Goal: Task Accomplishment & Management: Use online tool/utility

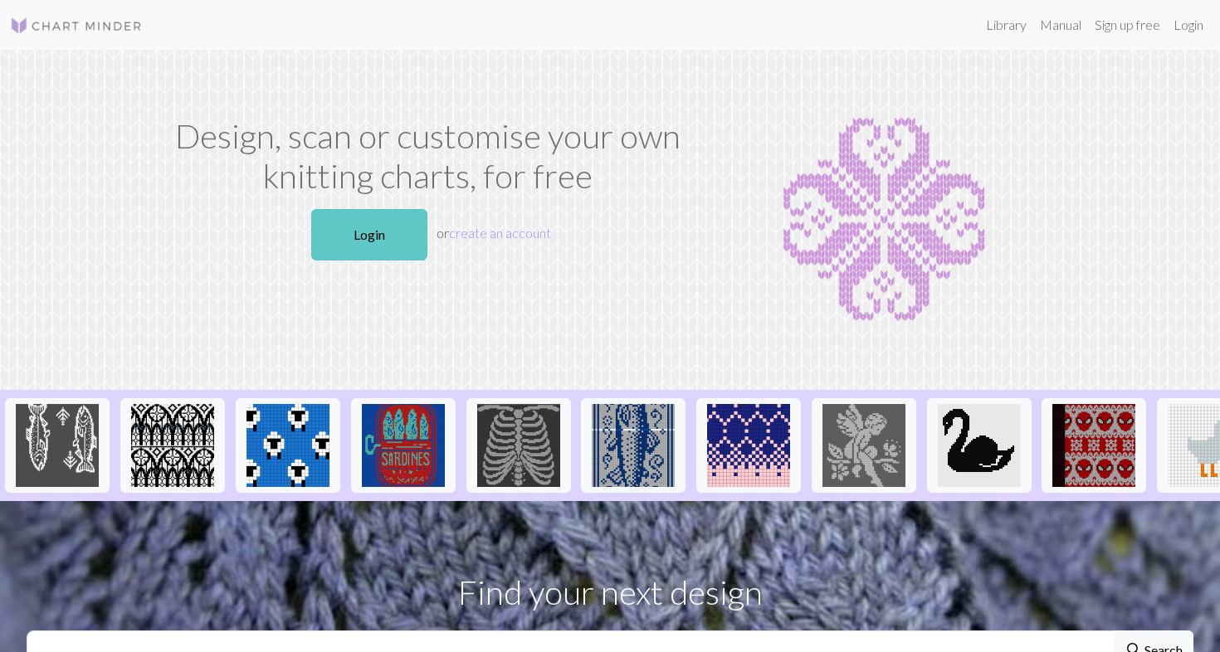
click at [390, 241] on link "Login" at bounding box center [369, 234] width 116 height 51
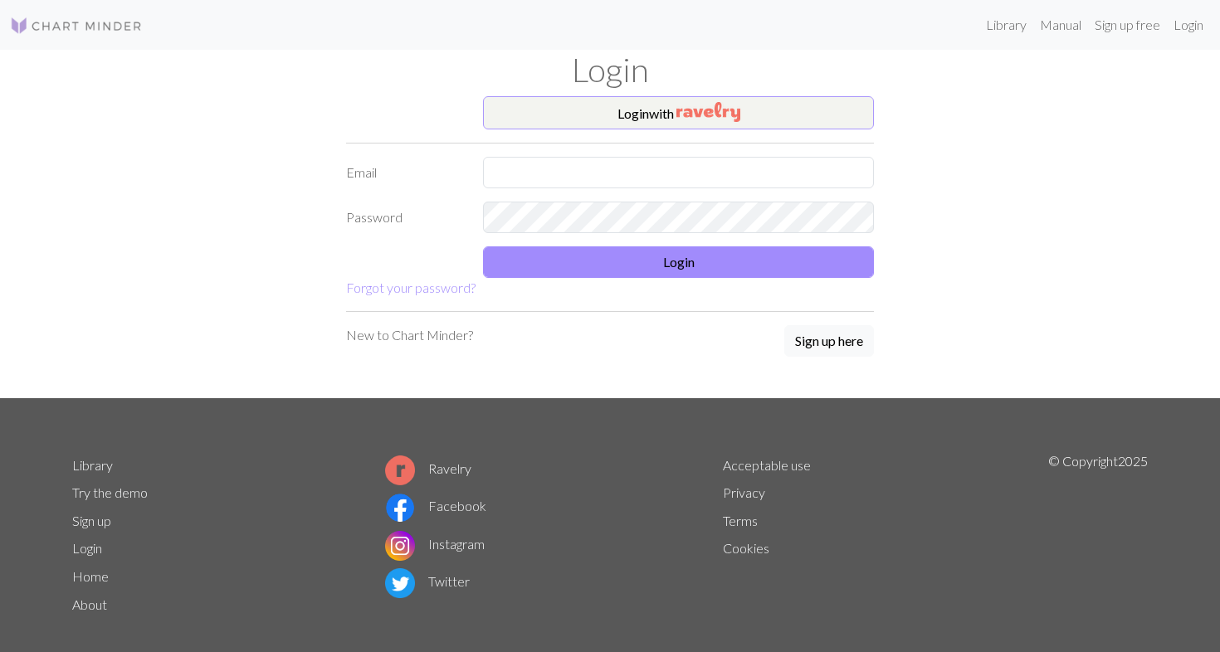
click at [614, 121] on button "Login with" at bounding box center [678, 112] width 391 height 33
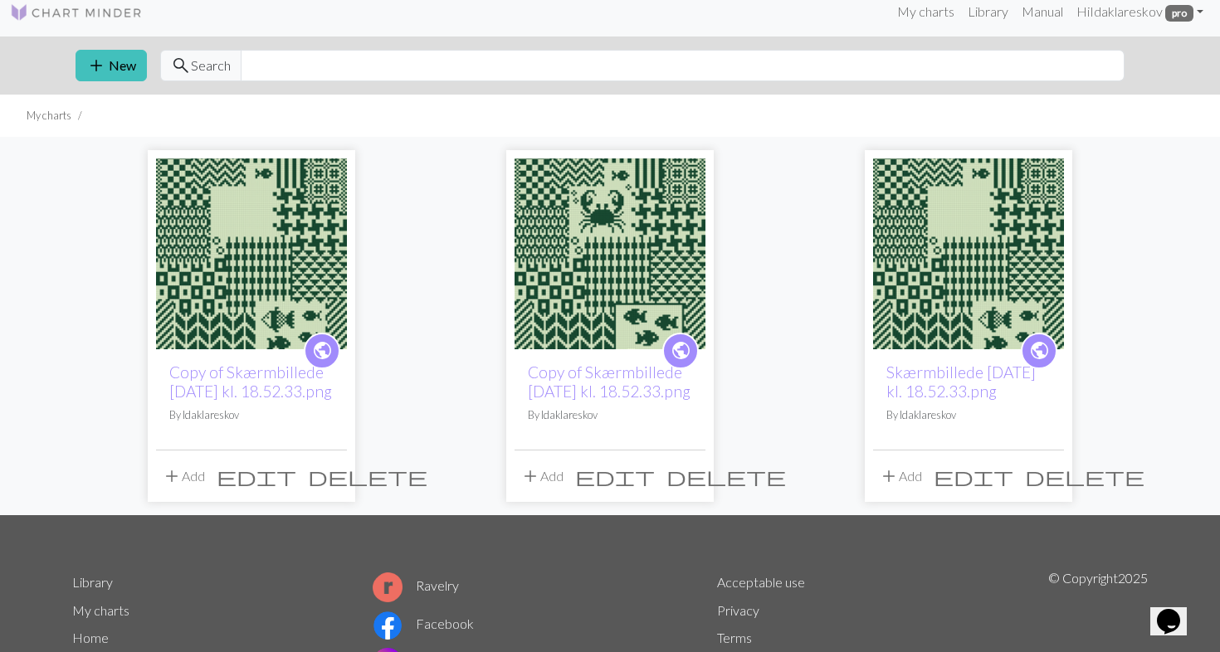
scroll to position [17, 0]
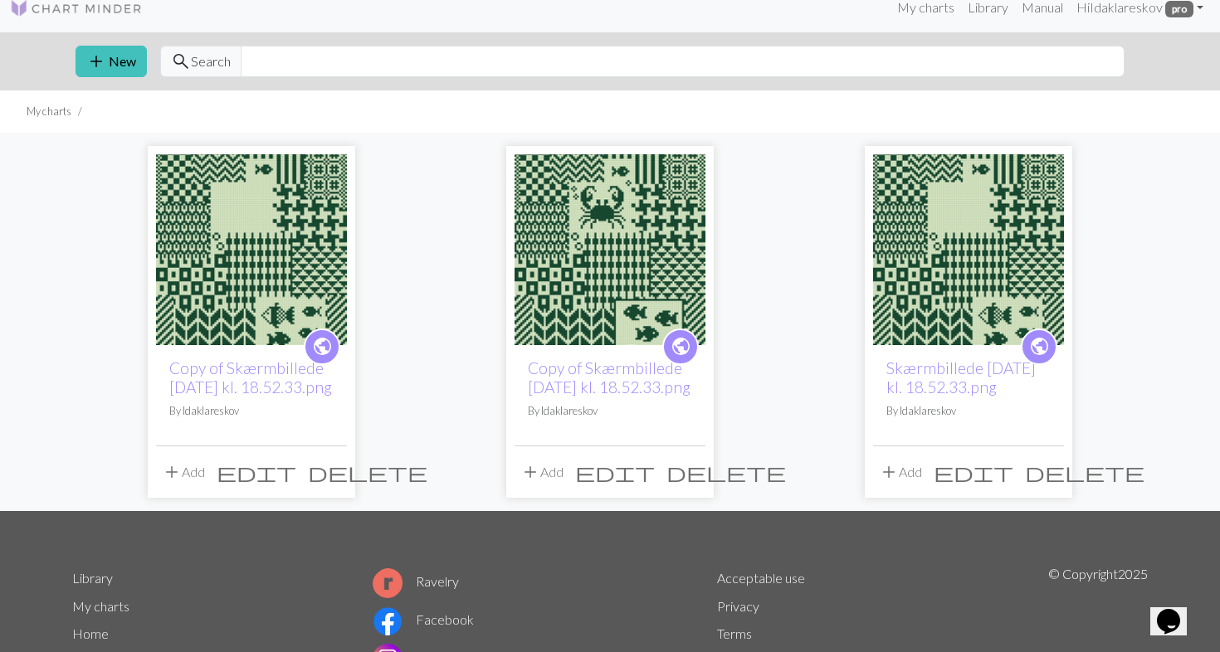
click at [991, 286] on img at bounding box center [968, 249] width 191 height 191
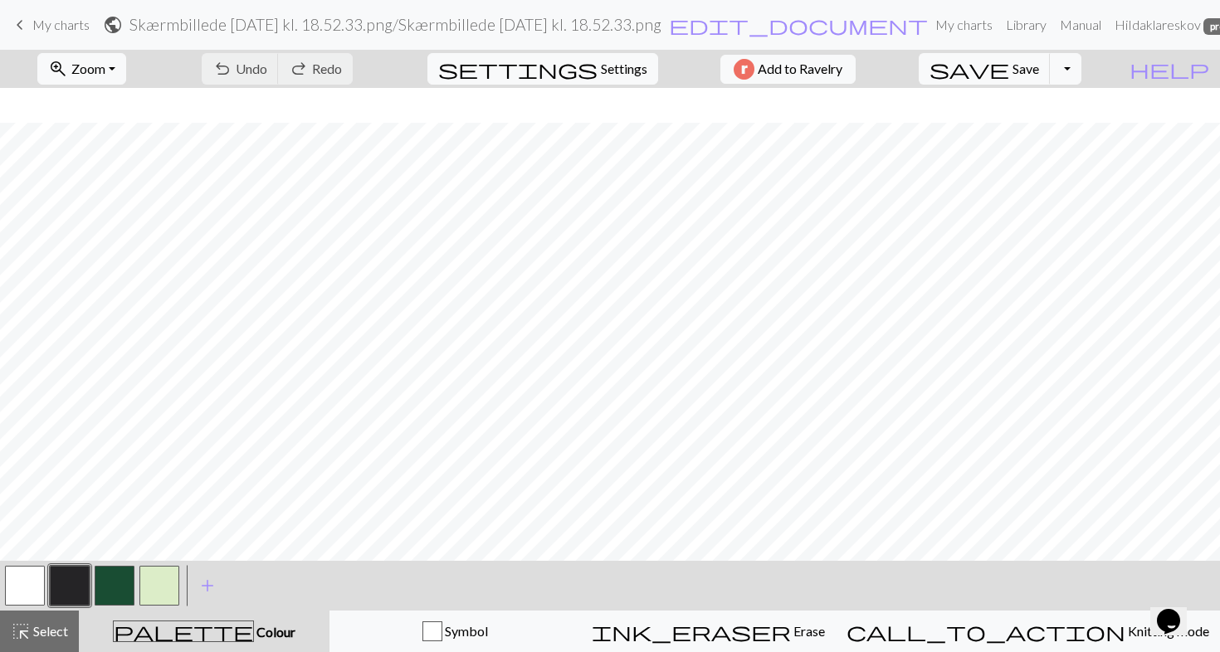
scroll to position [1394, 405]
click at [1081, 68] on button "Toggle Dropdown" at bounding box center [1065, 69] width 32 height 32
click at [1075, 109] on button "file_copy Save a copy" at bounding box center [943, 105] width 274 height 27
click at [48, 24] on span "My charts" at bounding box center [60, 25] width 57 height 16
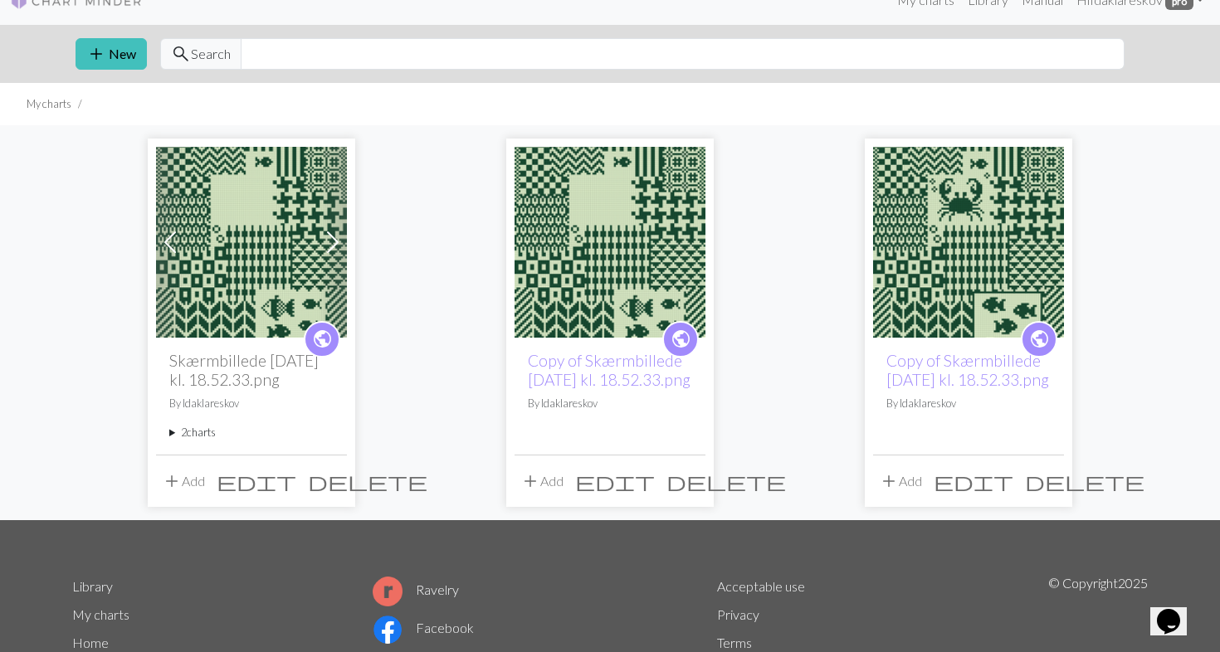
scroll to position [19, 0]
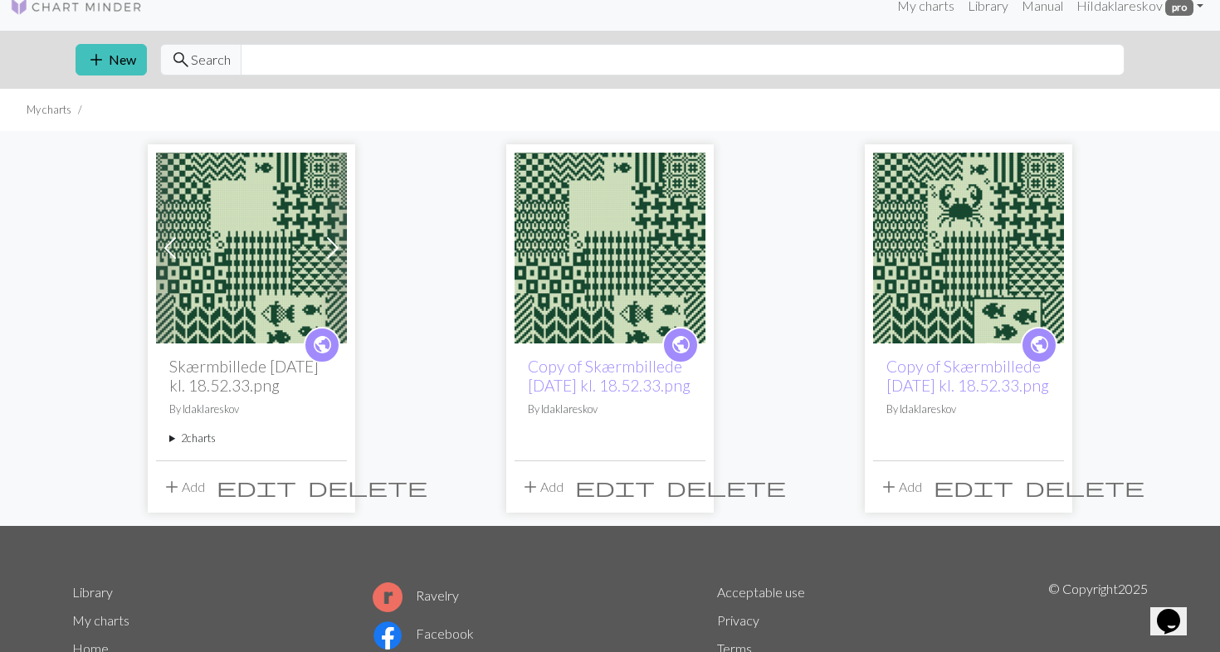
click at [280, 309] on img at bounding box center [251, 248] width 191 height 191
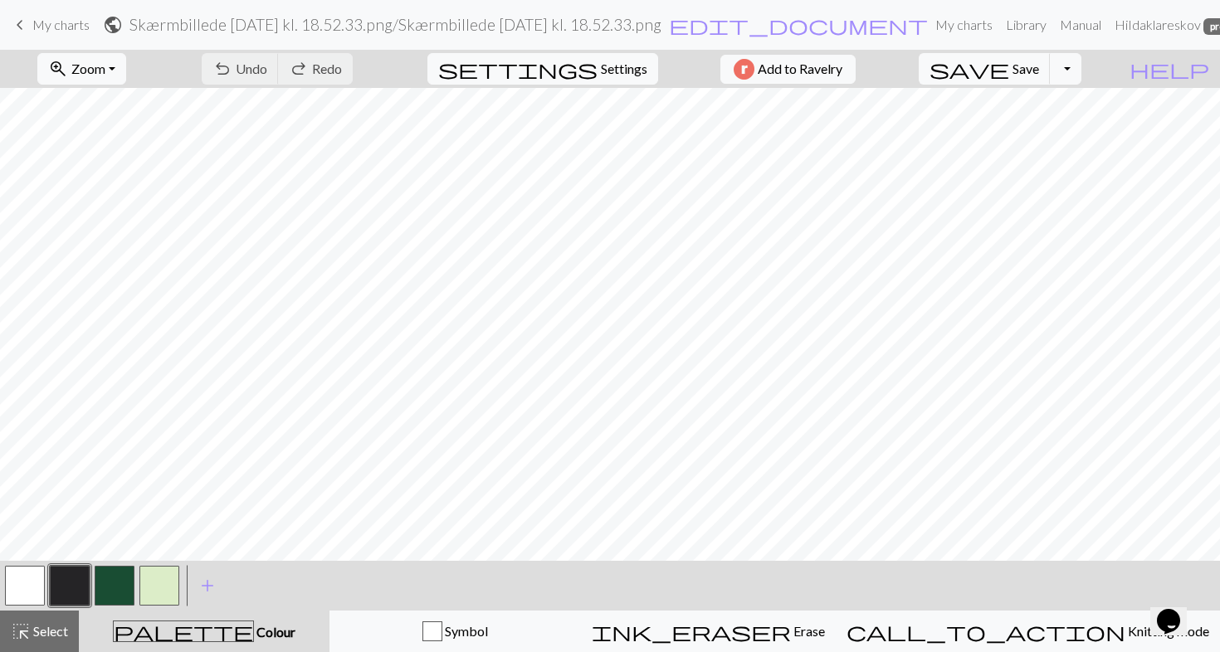
scroll to position [1609, 481]
click at [66, 17] on span "My charts" at bounding box center [60, 25] width 57 height 16
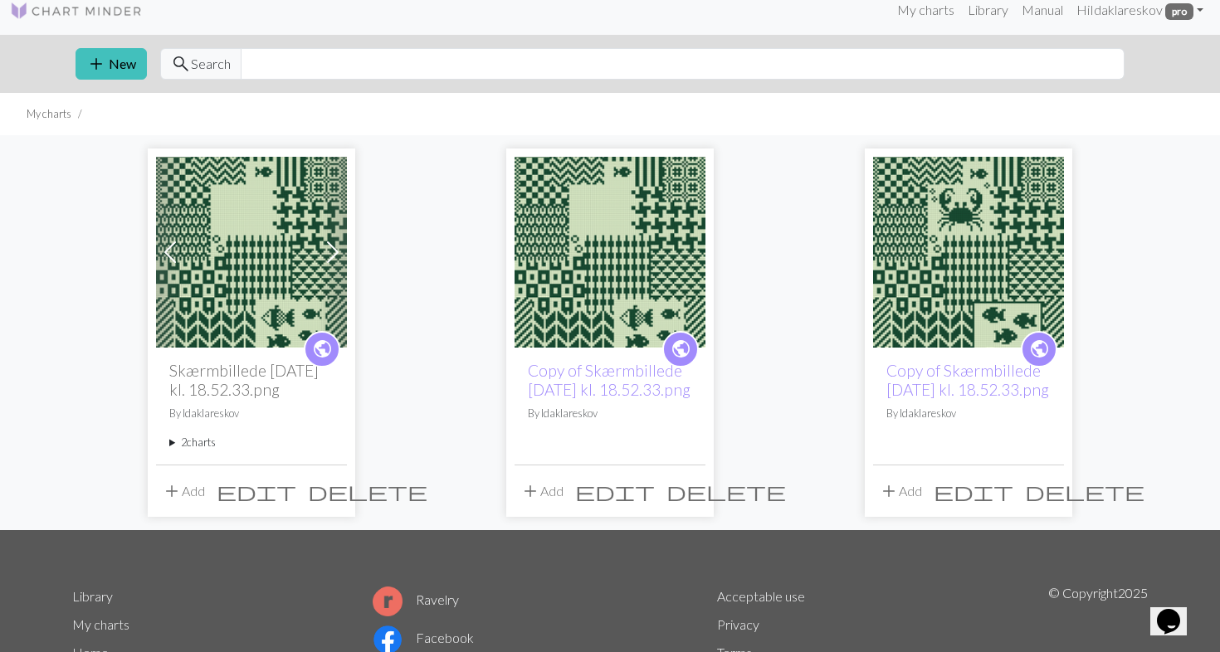
scroll to position [22, 0]
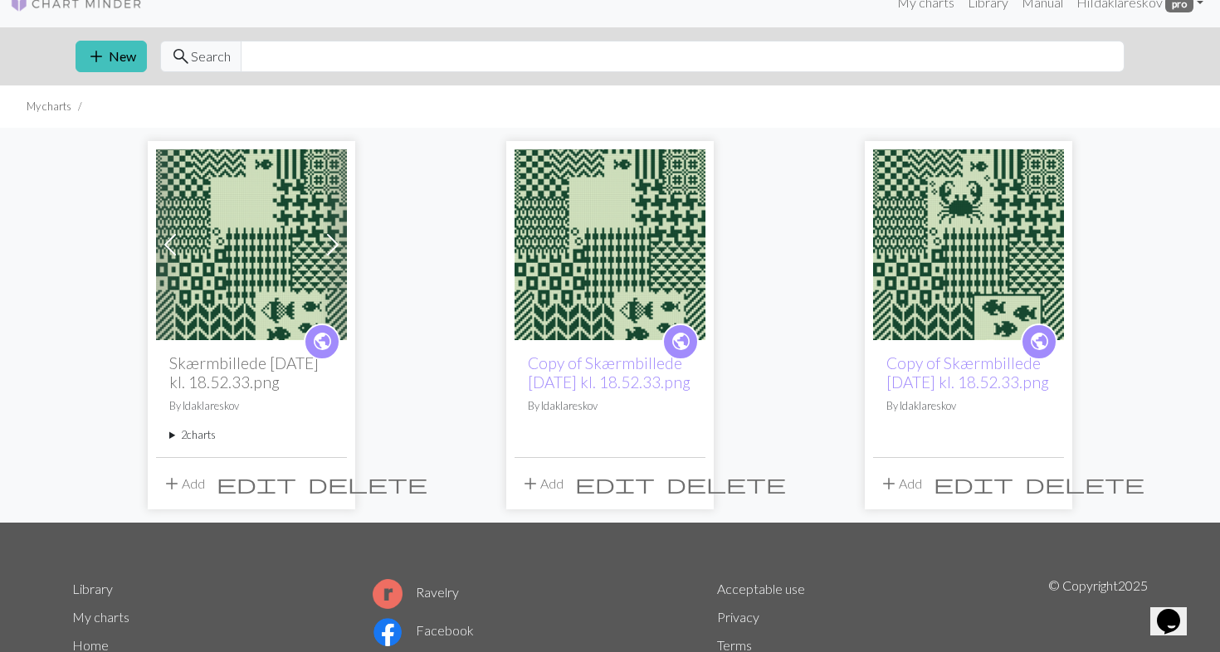
click at [279, 251] on img at bounding box center [251, 244] width 191 height 191
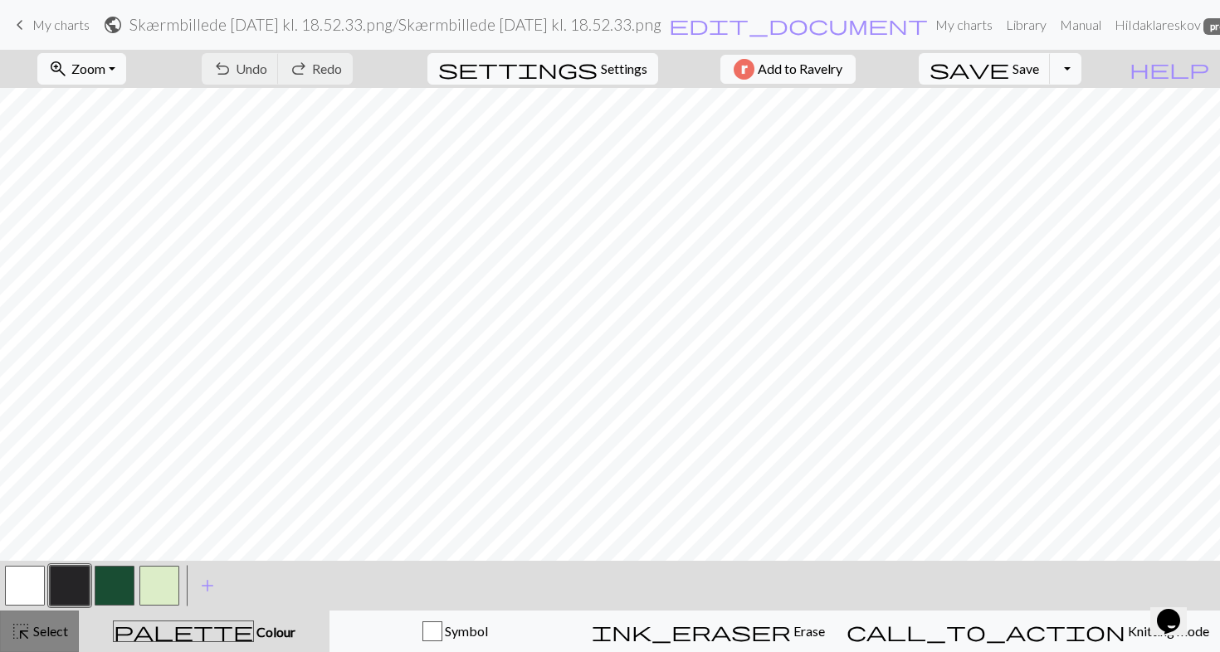
click at [64, 633] on span "Select" at bounding box center [49, 631] width 37 height 16
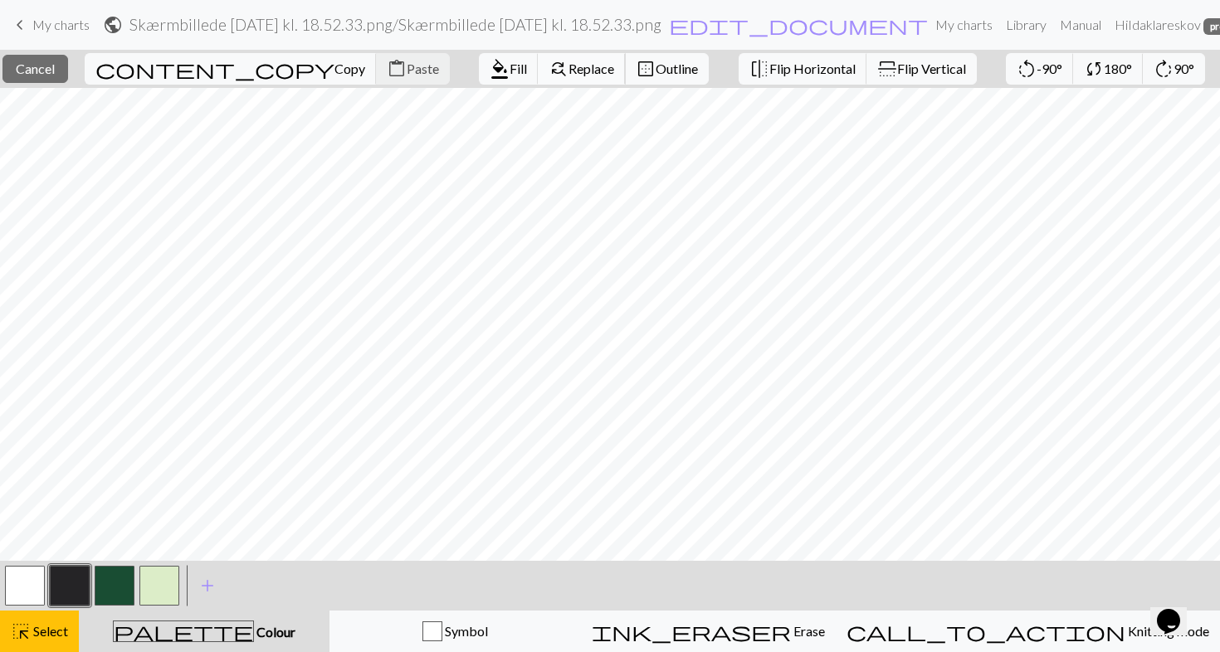
click at [568, 75] on span "Replace" at bounding box center [591, 69] width 46 height 16
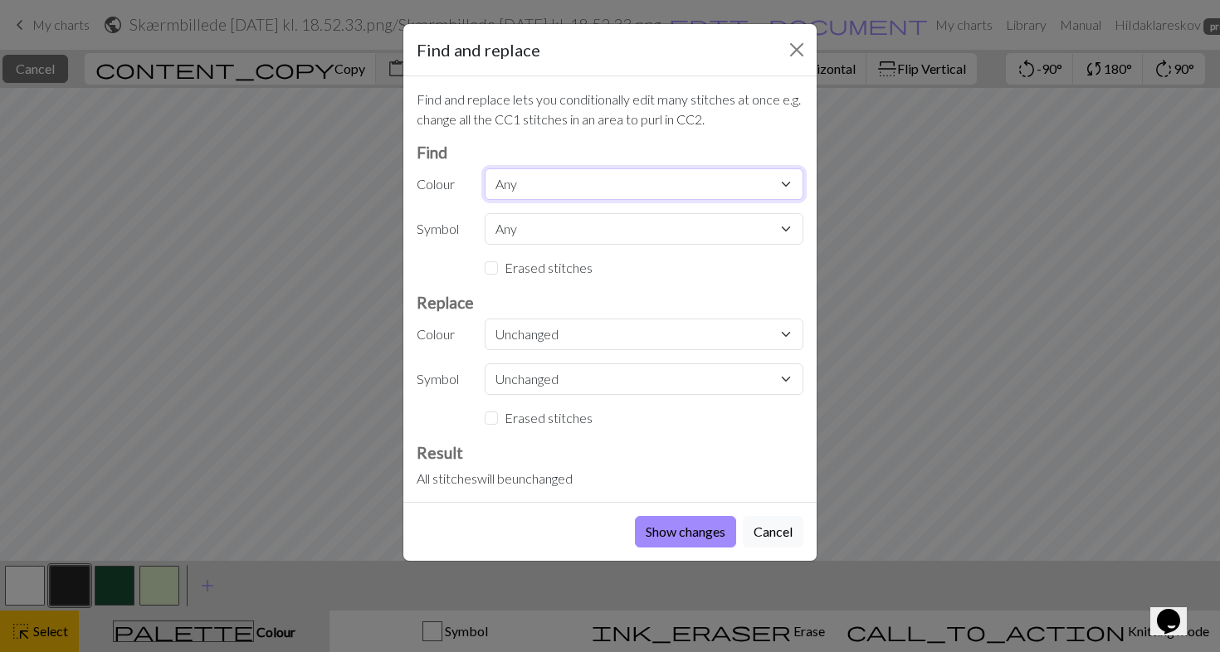
select select "2"
select select "3"
click at [704, 529] on button "Show changes" at bounding box center [685, 532] width 101 height 32
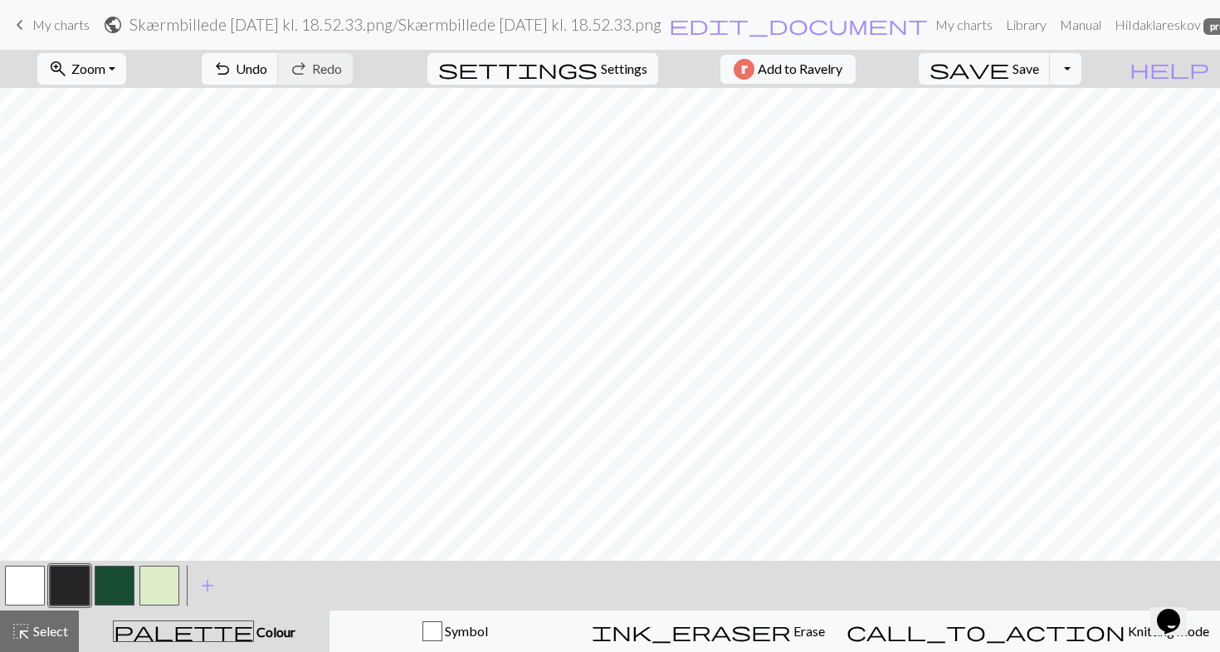
click at [162, 578] on button "button" at bounding box center [159, 586] width 40 height 40
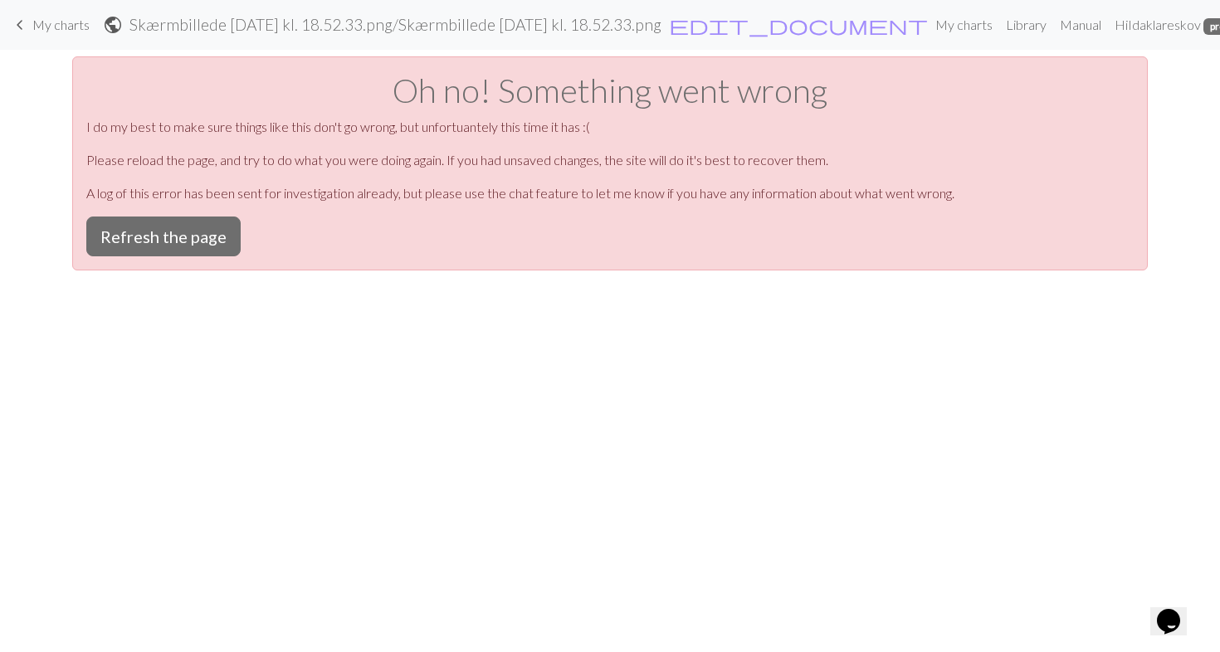
click at [181, 256] on div "Oh no! Something went wrong I do my best to make sure things like this don't go…" at bounding box center [609, 163] width 1075 height 214
click at [176, 251] on button "Refresh the page" at bounding box center [163, 237] width 154 height 40
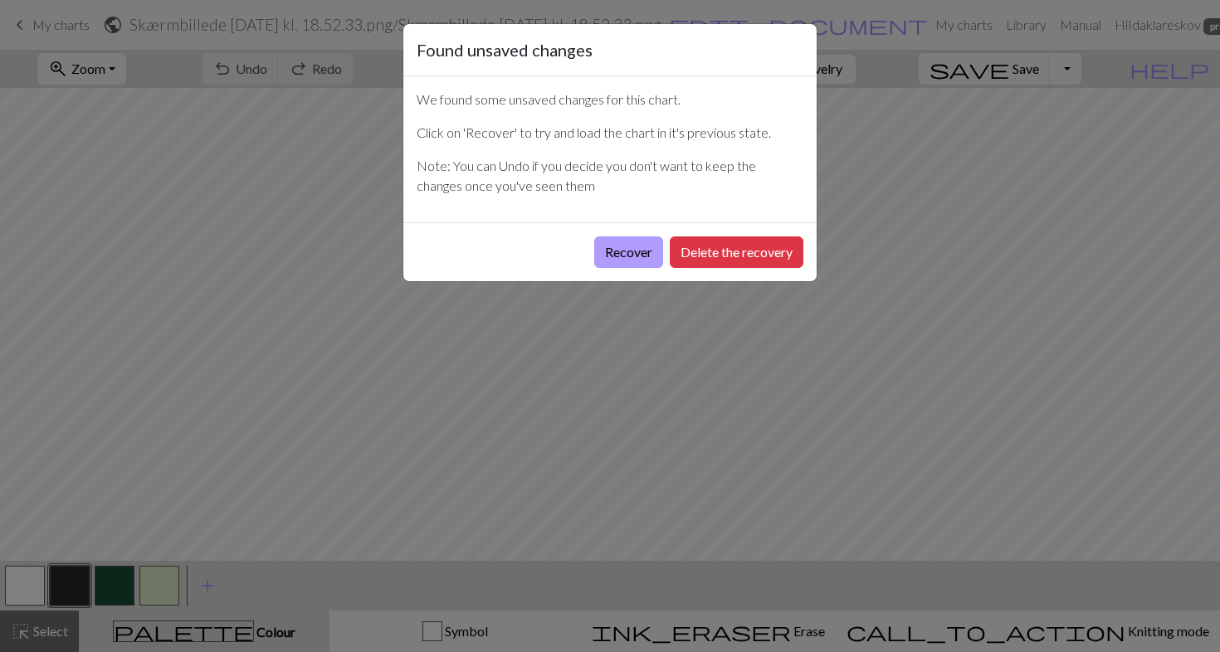
click at [642, 257] on button "Recover" at bounding box center [628, 252] width 69 height 32
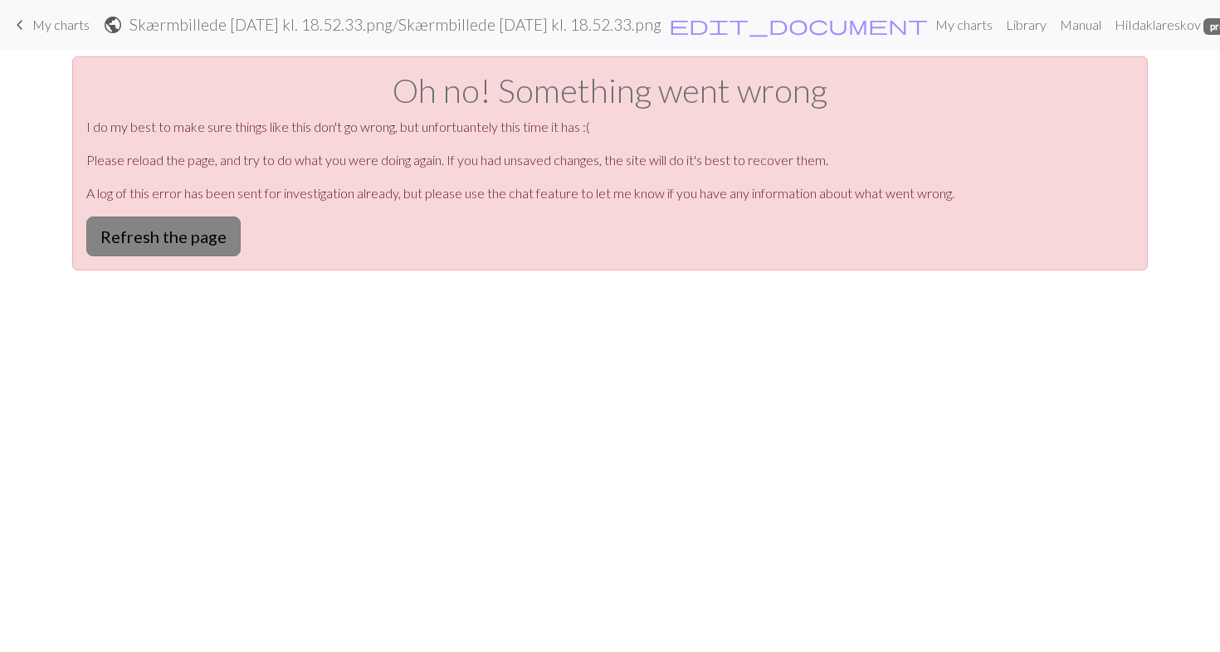
click at [205, 243] on button "Refresh the page" at bounding box center [163, 237] width 154 height 40
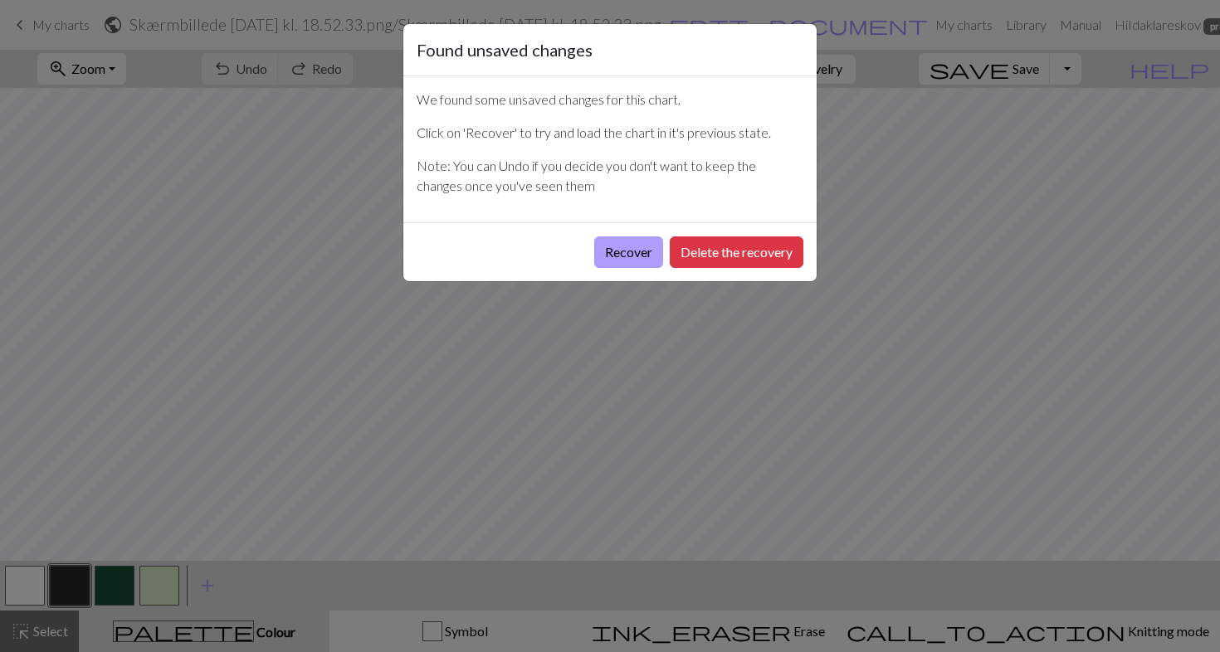
click at [637, 258] on button "Recover" at bounding box center [628, 252] width 69 height 32
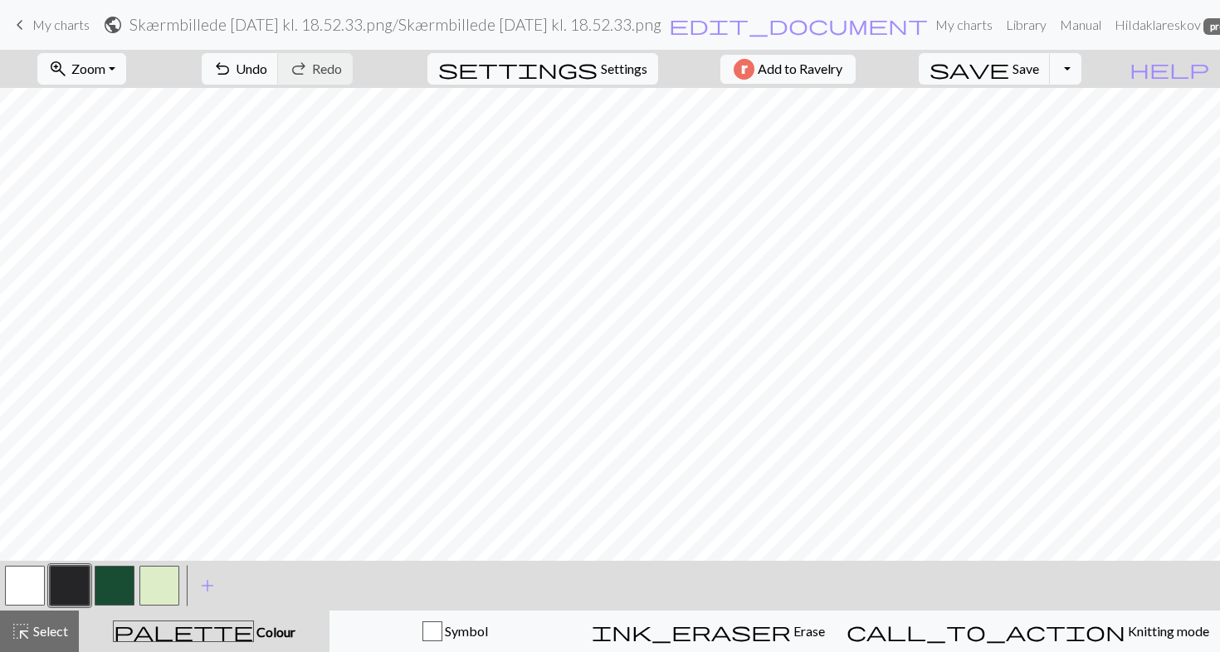
click at [30, 29] on link "keyboard_arrow_left My charts" at bounding box center [50, 25] width 80 height 28
click at [1039, 71] on span "Save" at bounding box center [1025, 69] width 27 height 16
click at [65, 27] on div "Chart saved" at bounding box center [610, 33] width 1220 height 66
click at [54, 22] on div "Chart saved" at bounding box center [610, 33] width 1220 height 66
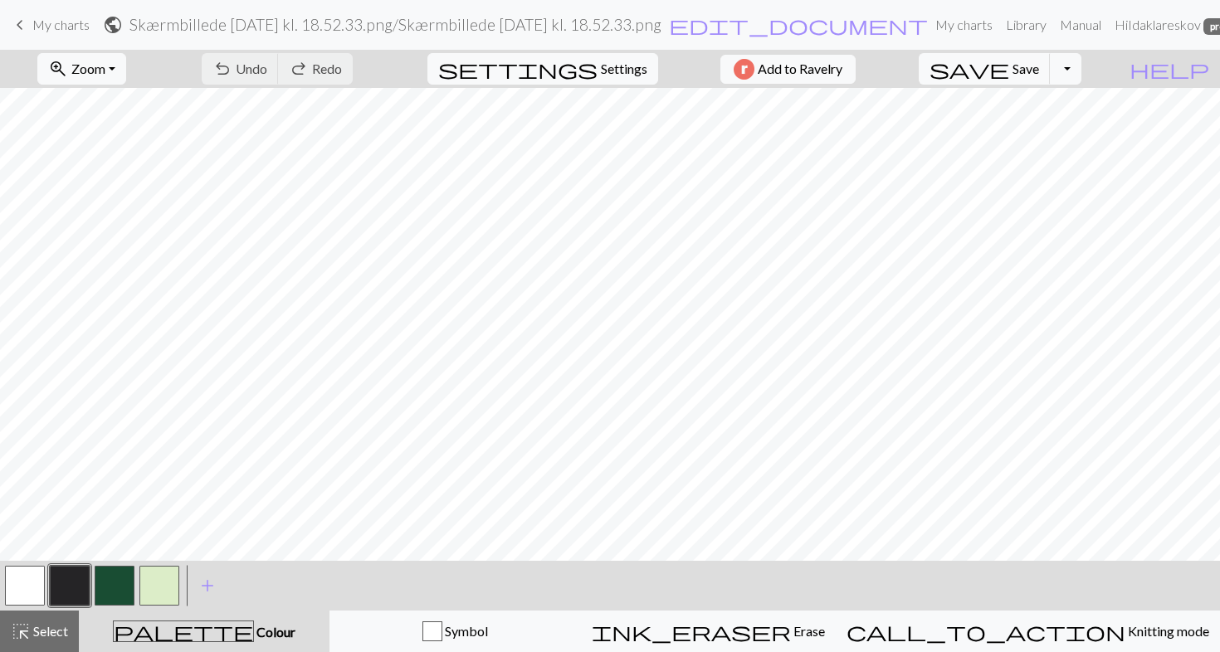
click at [61, 23] on span "My charts" at bounding box center [60, 25] width 57 height 16
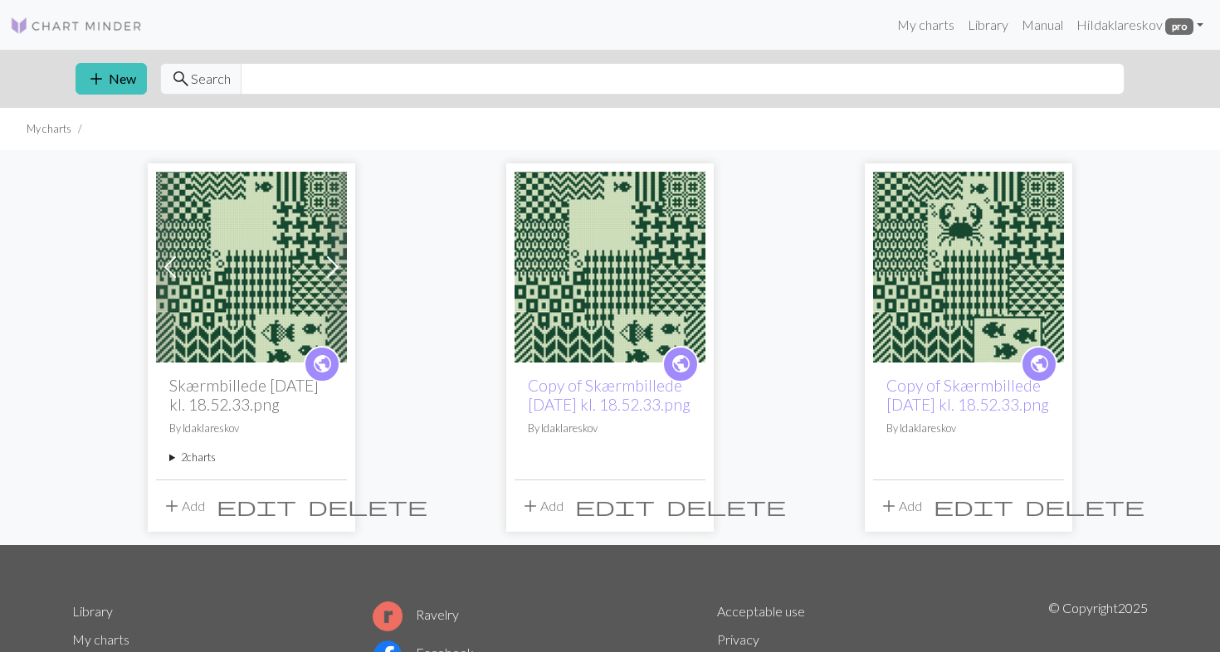
click at [1023, 296] on img at bounding box center [968, 267] width 191 height 191
click at [293, 255] on img at bounding box center [251, 267] width 191 height 191
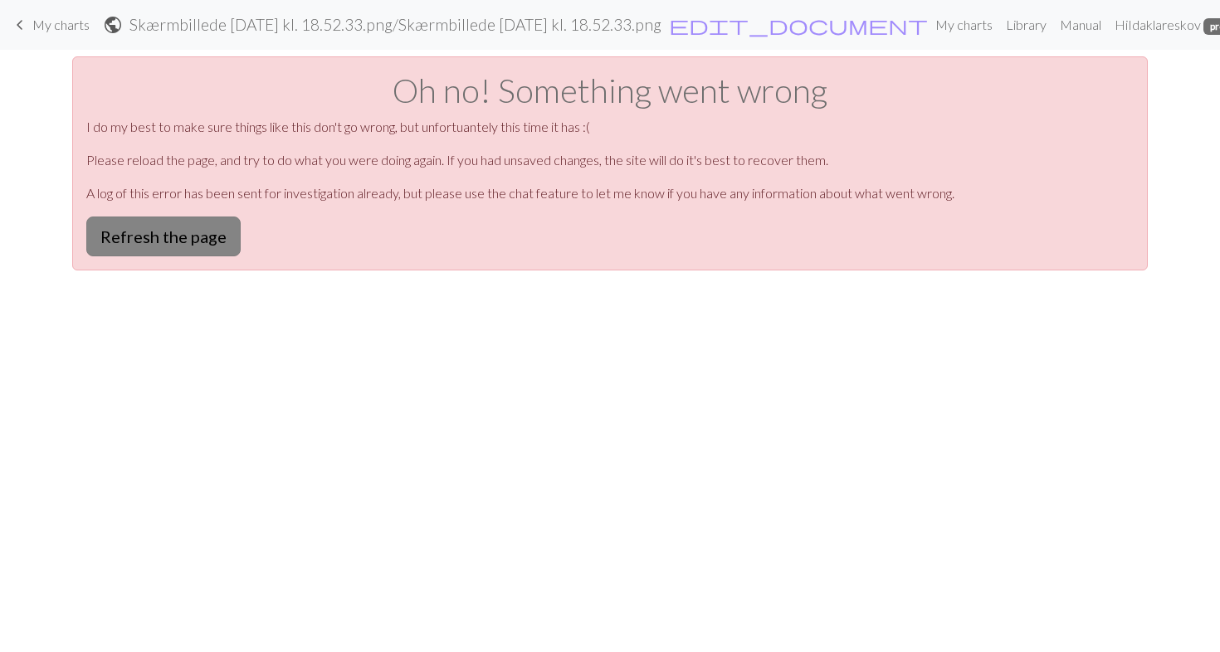
click at [171, 231] on button "Refresh the page" at bounding box center [163, 237] width 154 height 40
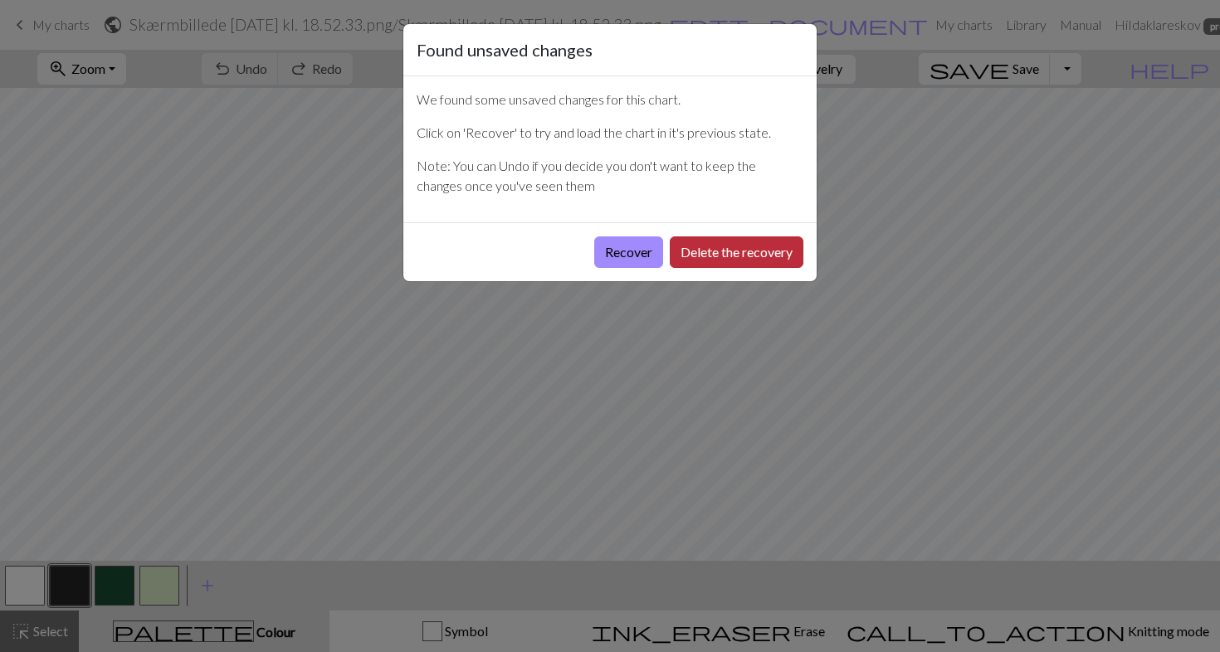
click at [717, 252] on button "Delete the recovery" at bounding box center [737, 252] width 134 height 32
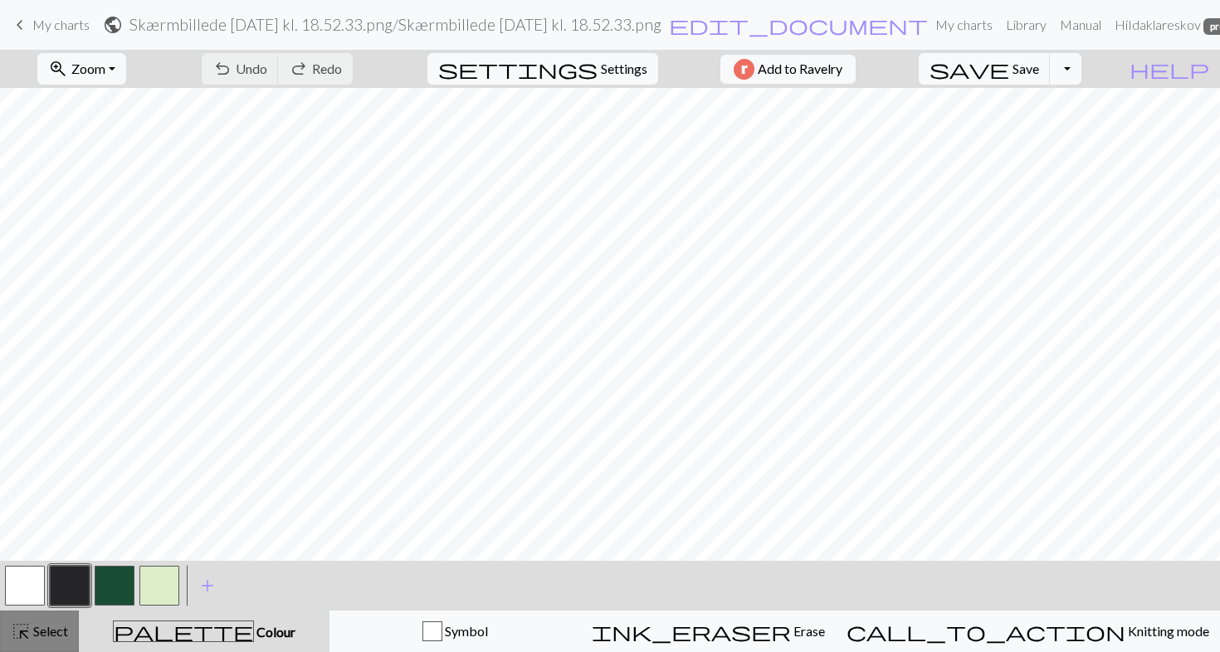
click at [62, 626] on span "Select" at bounding box center [49, 631] width 37 height 16
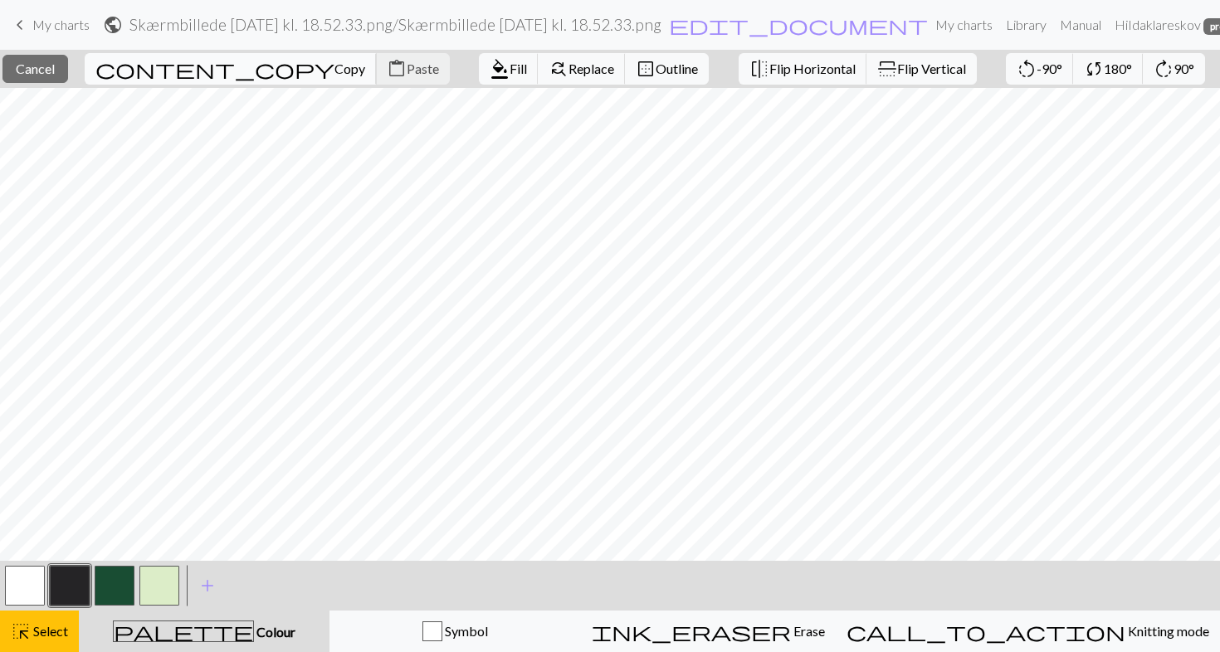
click at [334, 66] on span "Copy" at bounding box center [349, 69] width 31 height 16
click at [407, 68] on span "Paste" at bounding box center [423, 69] width 32 height 16
click at [123, 583] on button "button" at bounding box center [115, 586] width 40 height 40
click at [113, 599] on button "button" at bounding box center [115, 586] width 40 height 40
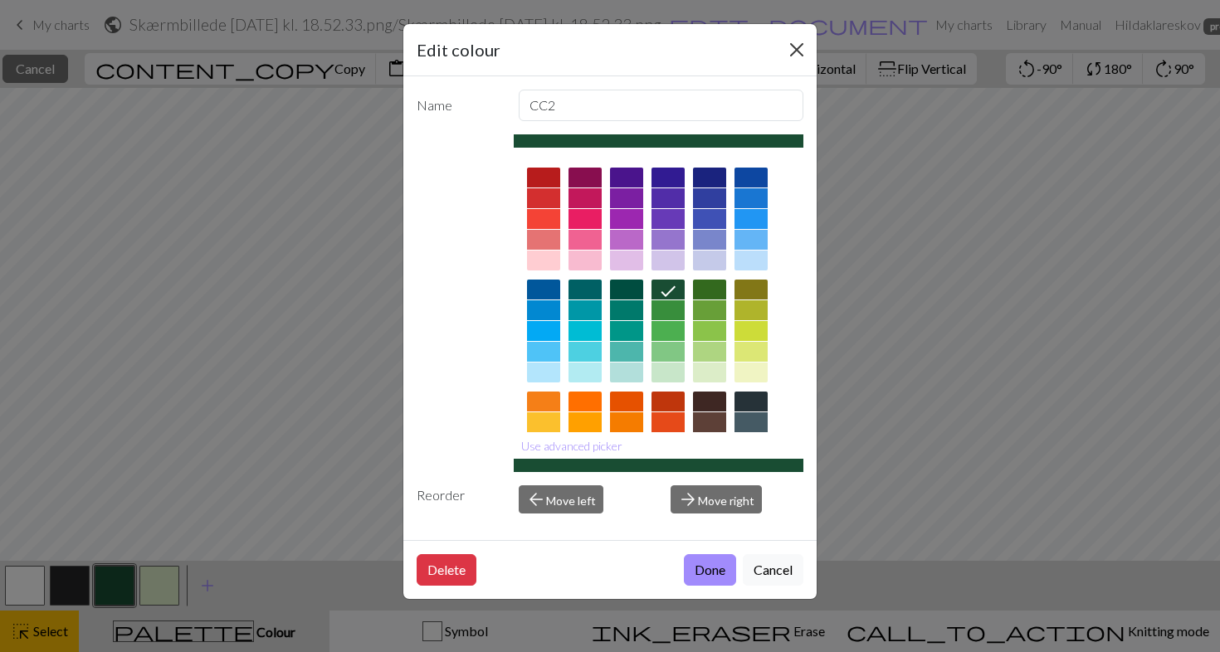
click at [803, 45] on button "Close" at bounding box center [796, 50] width 27 height 27
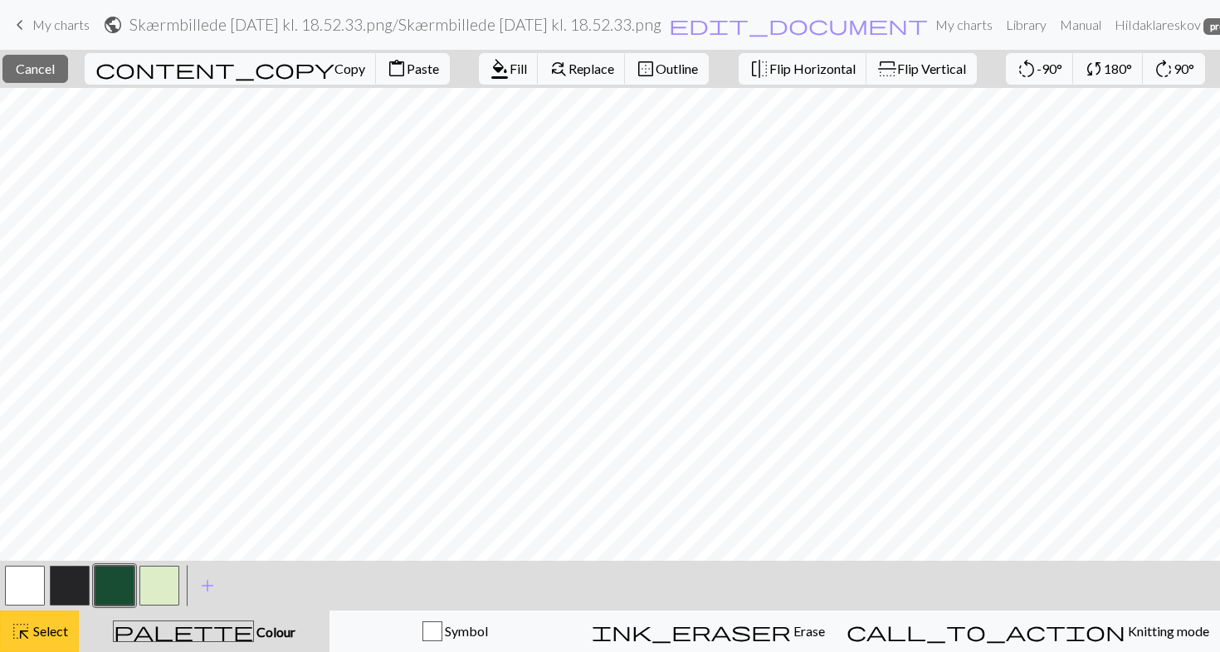
click at [39, 638] on span "Select" at bounding box center [49, 631] width 37 height 16
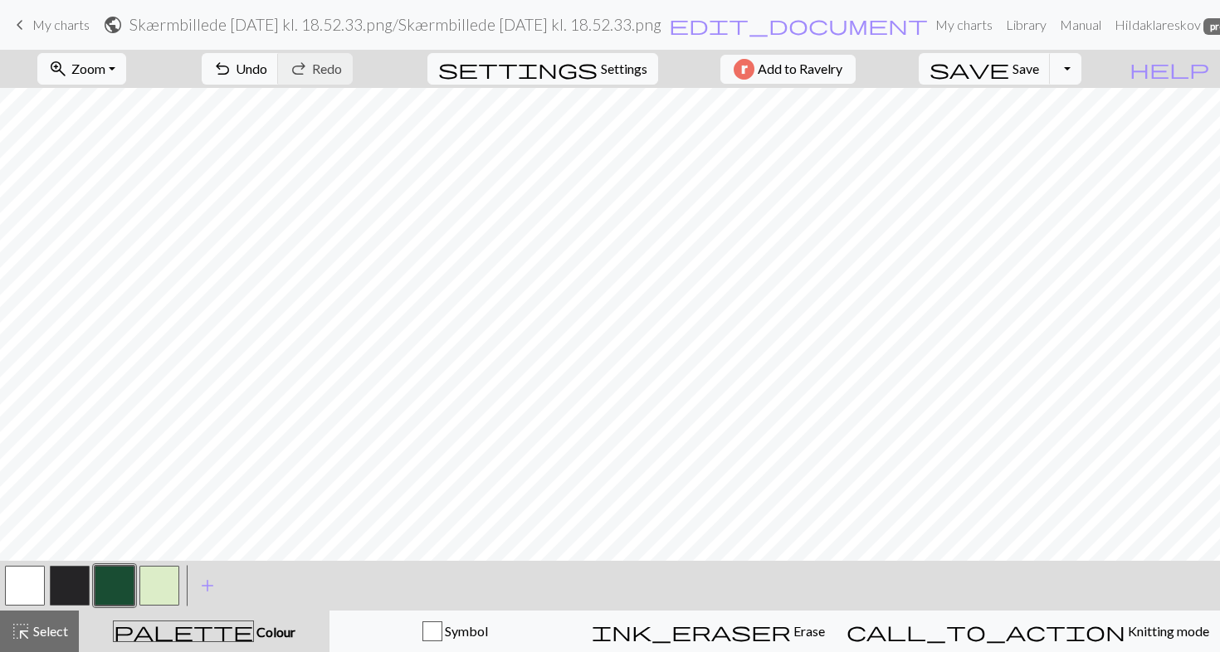
click at [124, 577] on button "button" at bounding box center [115, 586] width 40 height 40
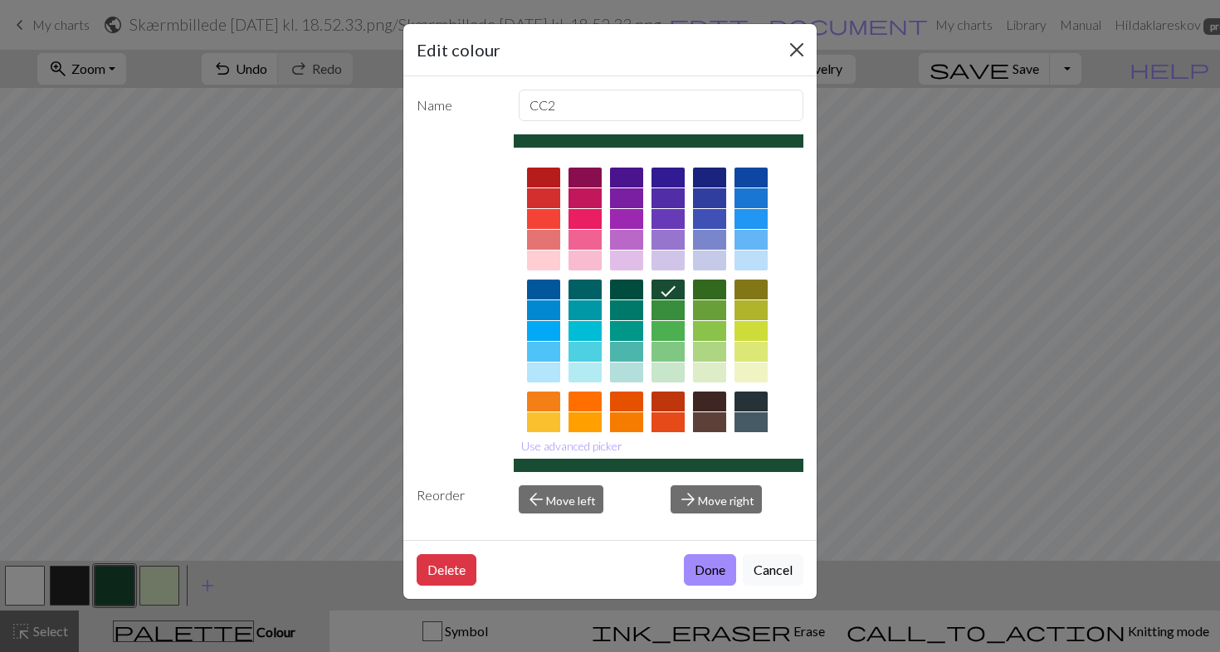
click at [799, 43] on button "Close" at bounding box center [796, 50] width 27 height 27
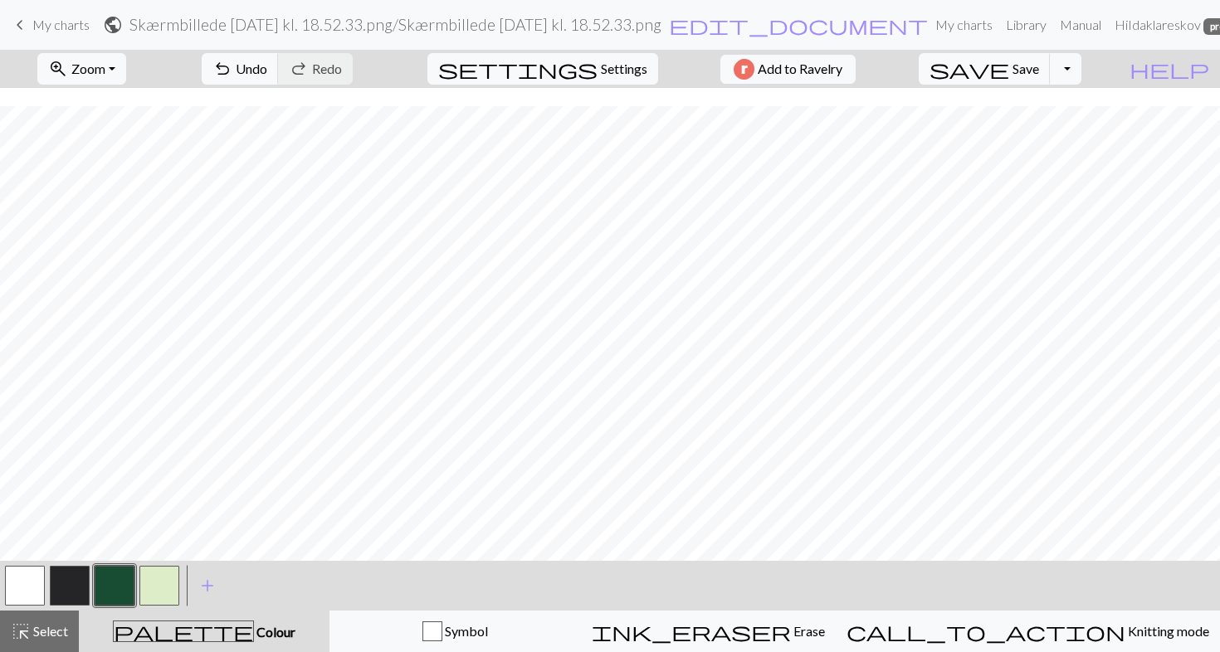
scroll to position [1341, 481]
click at [57, 632] on span "Select" at bounding box center [49, 631] width 37 height 16
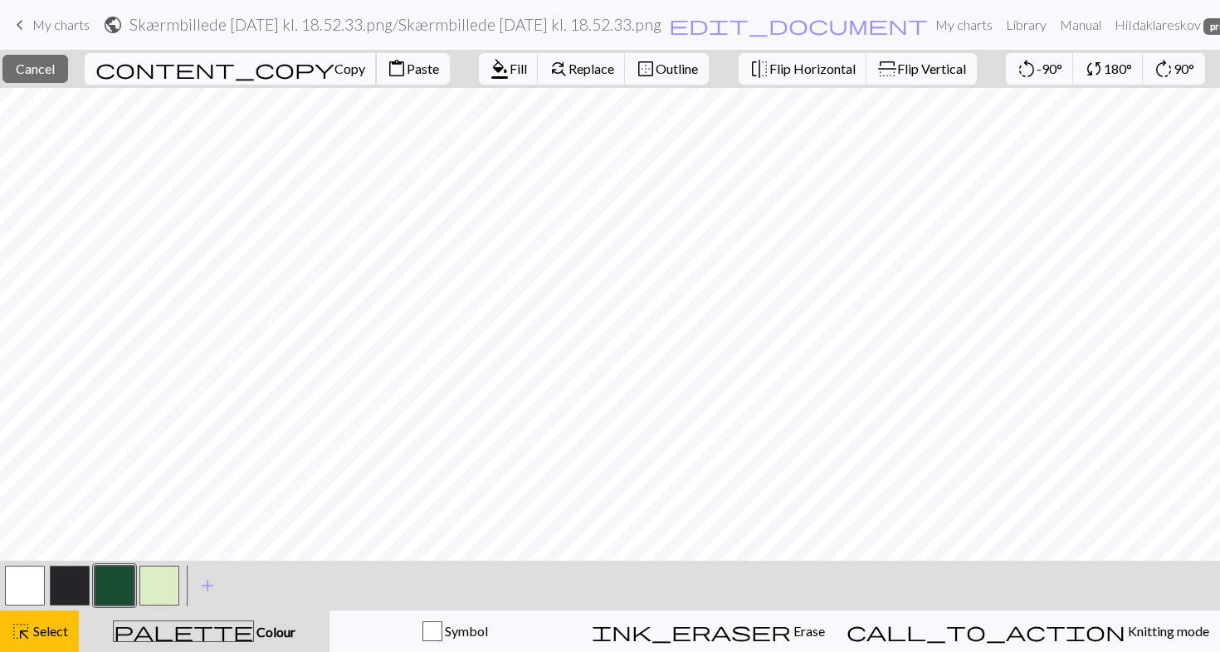
click at [203, 77] on button "content_copy Copy" at bounding box center [231, 69] width 292 height 32
click at [334, 71] on span "Copy" at bounding box center [349, 69] width 31 height 16
click at [407, 67] on span "Paste" at bounding box center [423, 69] width 32 height 16
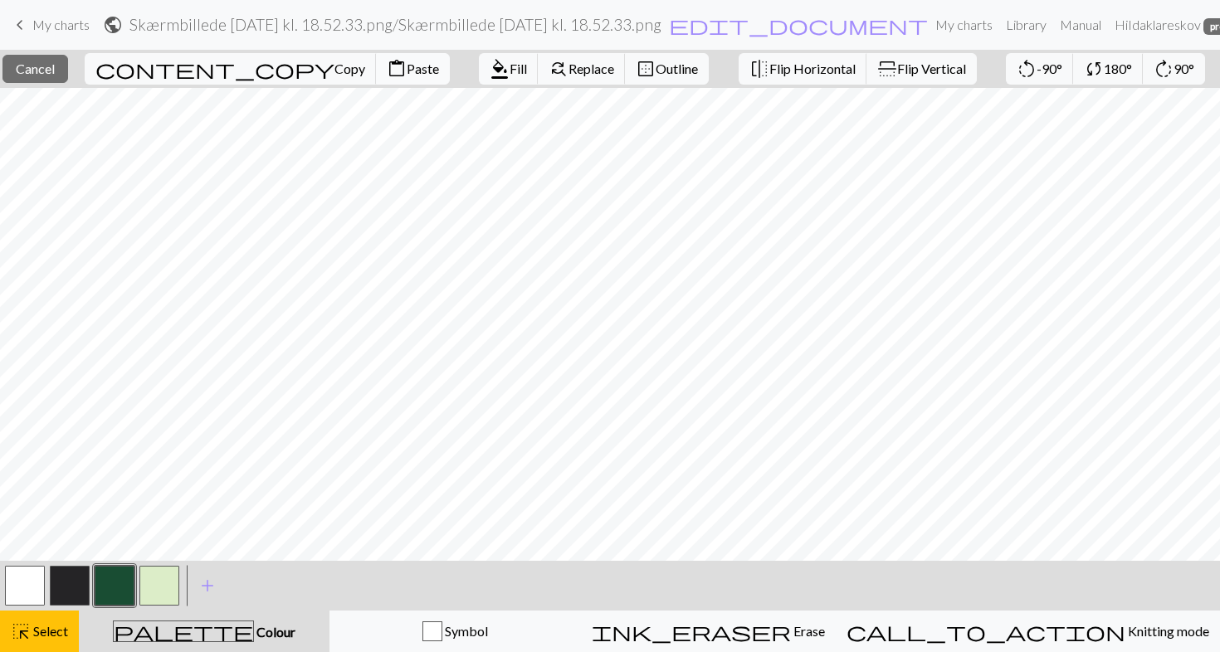
click at [407, 63] on span "Paste" at bounding box center [423, 69] width 32 height 16
click at [376, 82] on button "content_paste Paste" at bounding box center [413, 69] width 74 height 32
click at [117, 584] on button "button" at bounding box center [115, 586] width 40 height 40
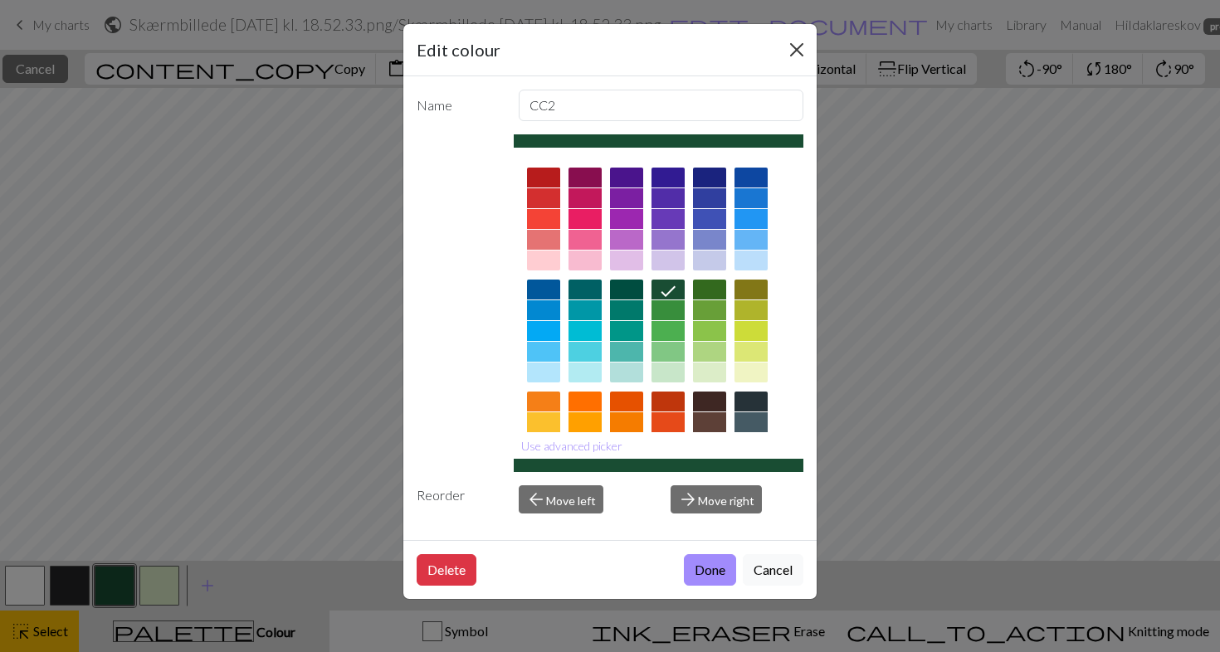
click at [798, 47] on button "Close" at bounding box center [796, 50] width 27 height 27
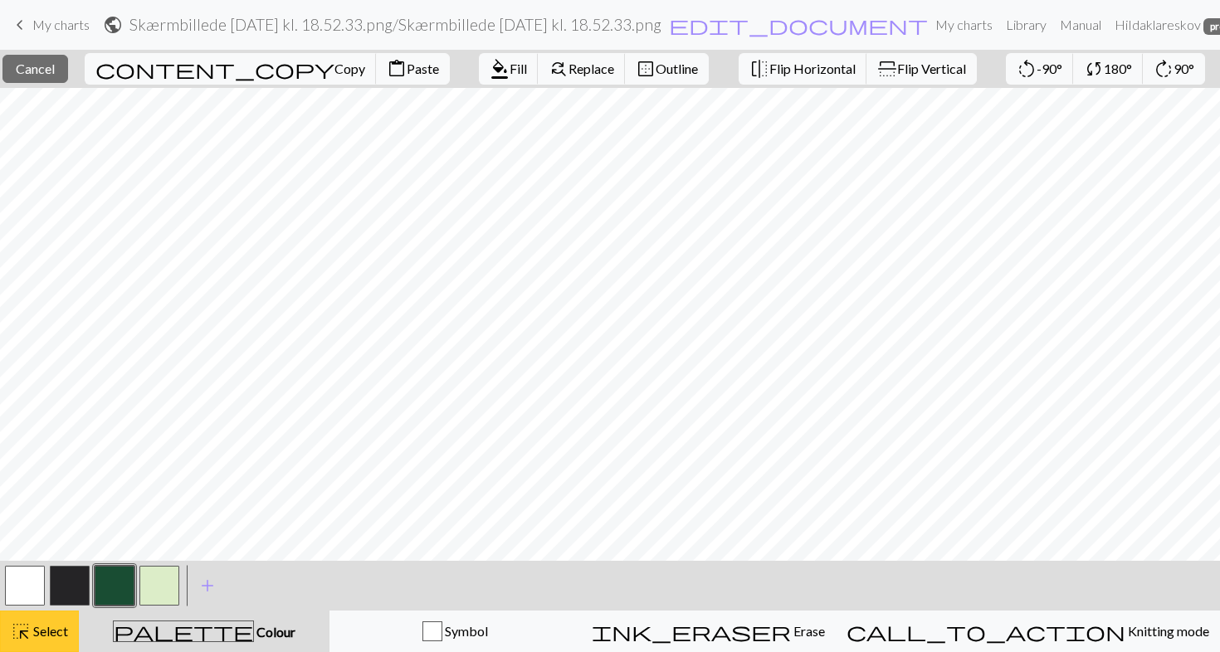
click at [39, 622] on div "highlight_alt Select Select" at bounding box center [39, 631] width 57 height 20
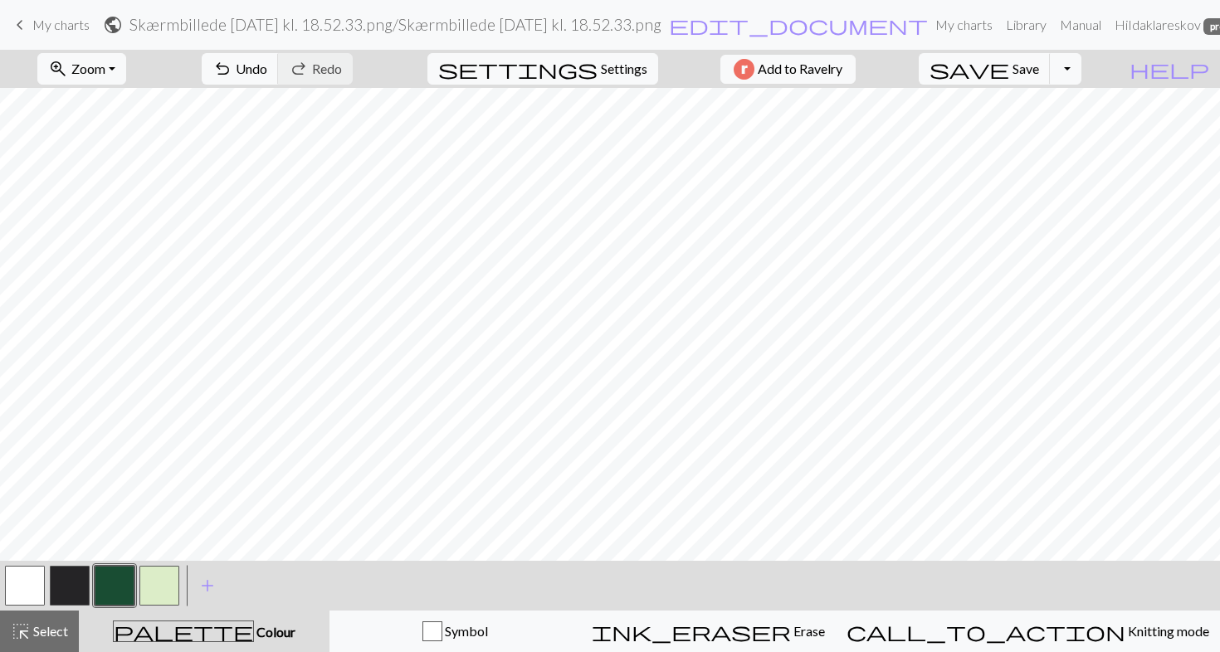
click at [114, 573] on button "button" at bounding box center [115, 586] width 40 height 40
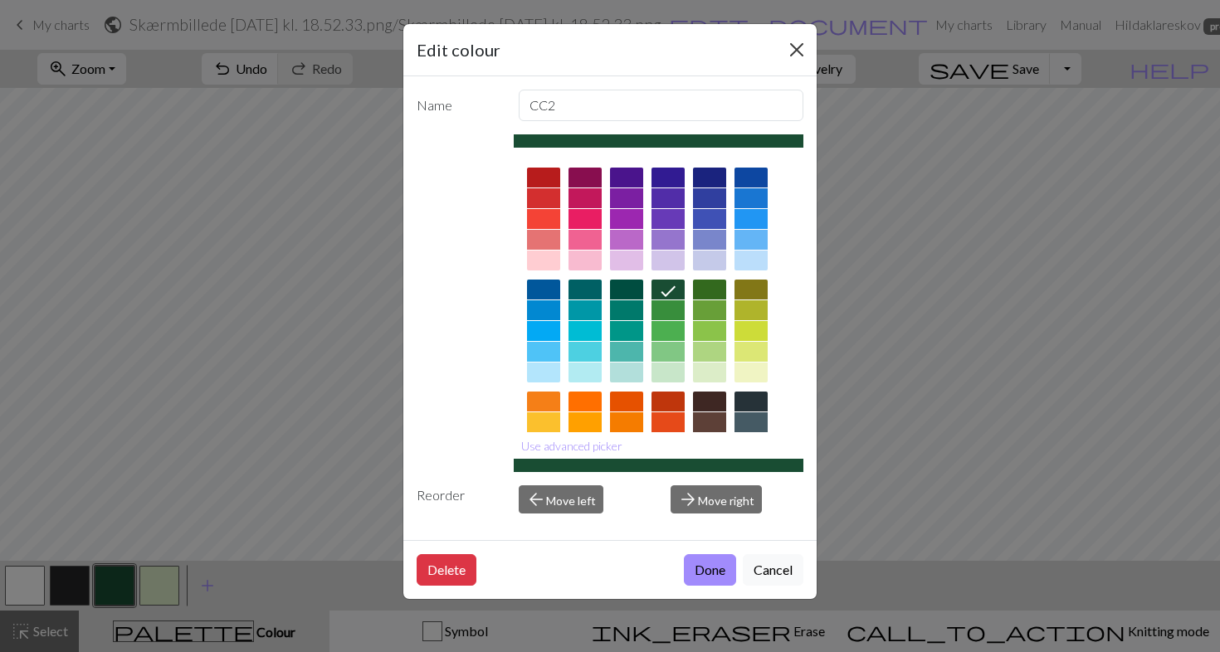
click at [790, 56] on button "Close" at bounding box center [796, 50] width 27 height 27
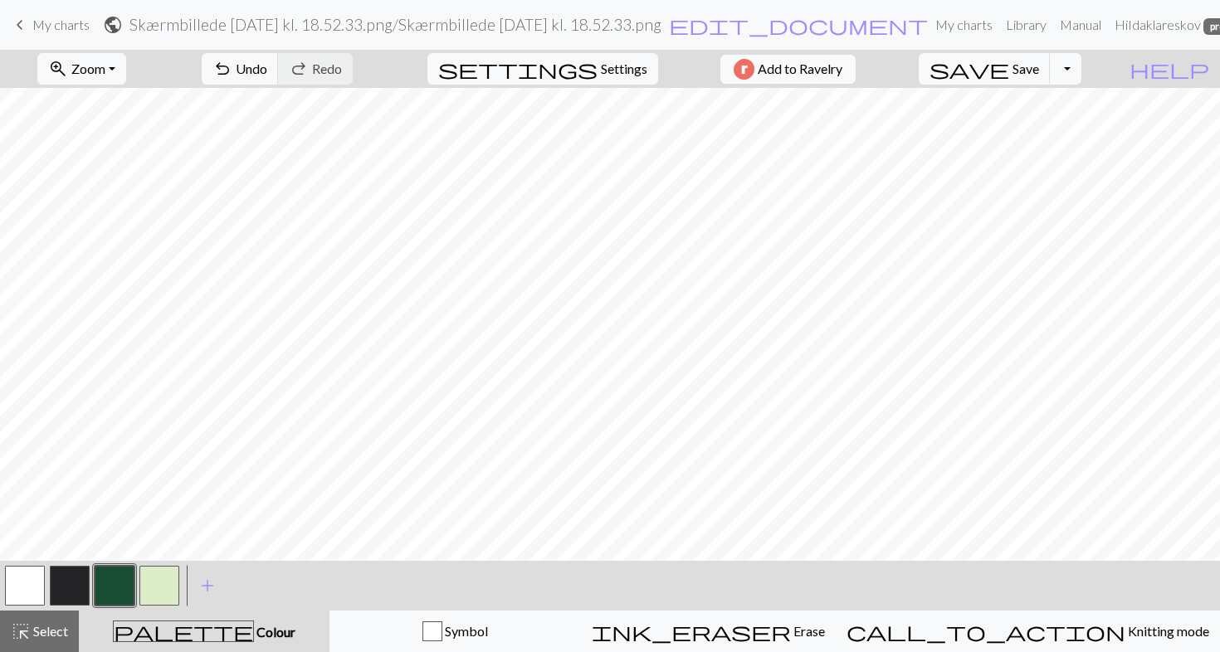
scroll to position [1609, 481]
click at [64, 619] on button "highlight_alt Select Select" at bounding box center [39, 631] width 79 height 41
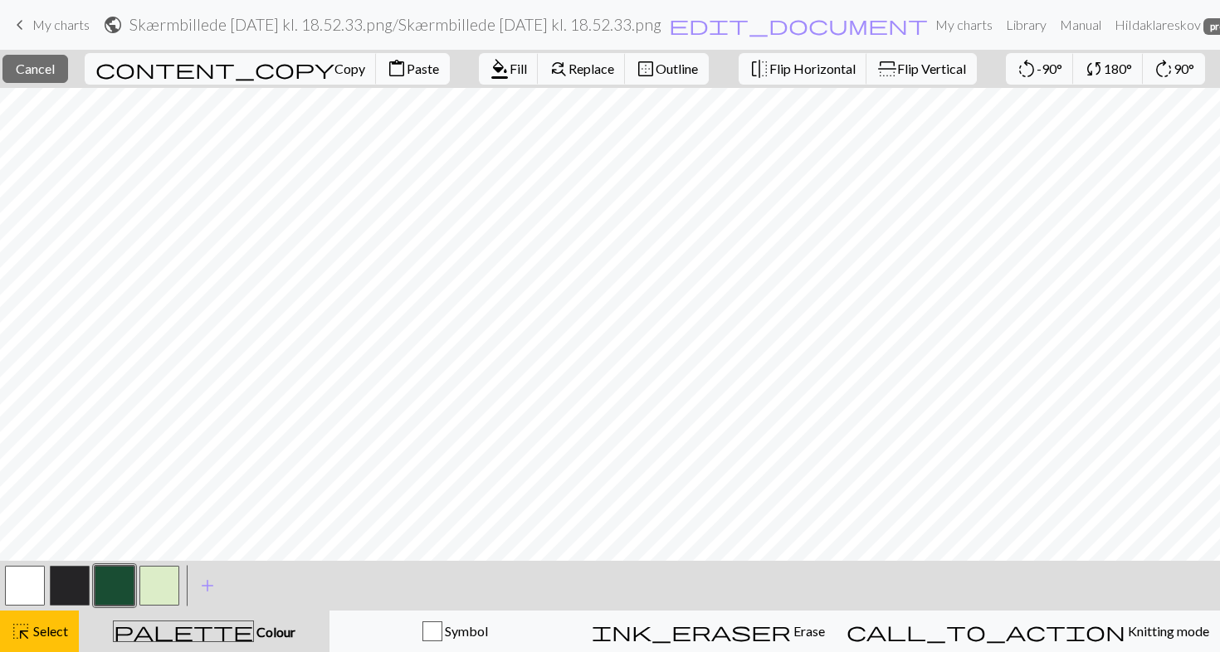
click at [407, 68] on span "Paste" at bounding box center [423, 69] width 32 height 16
click at [55, 62] on span "Cancel" at bounding box center [35, 69] width 39 height 16
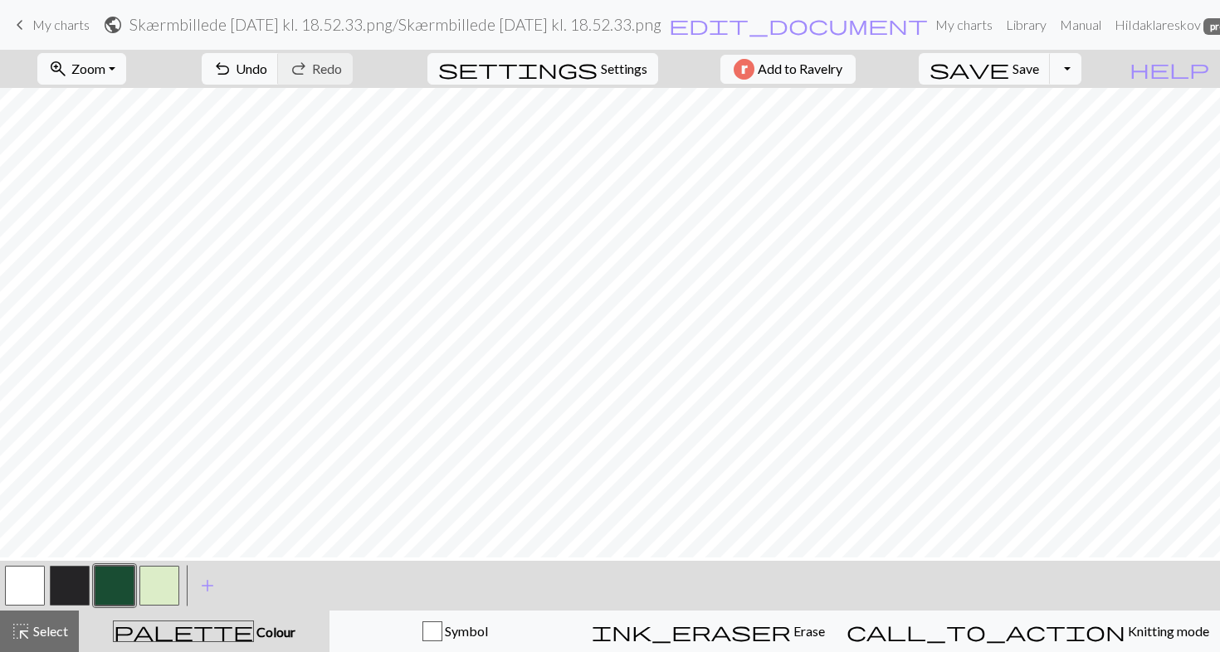
scroll to position [1562, 480]
click at [232, 61] on span "undo" at bounding box center [222, 68] width 20 height 23
click at [63, 618] on button "highlight_alt Select Select" at bounding box center [39, 631] width 79 height 41
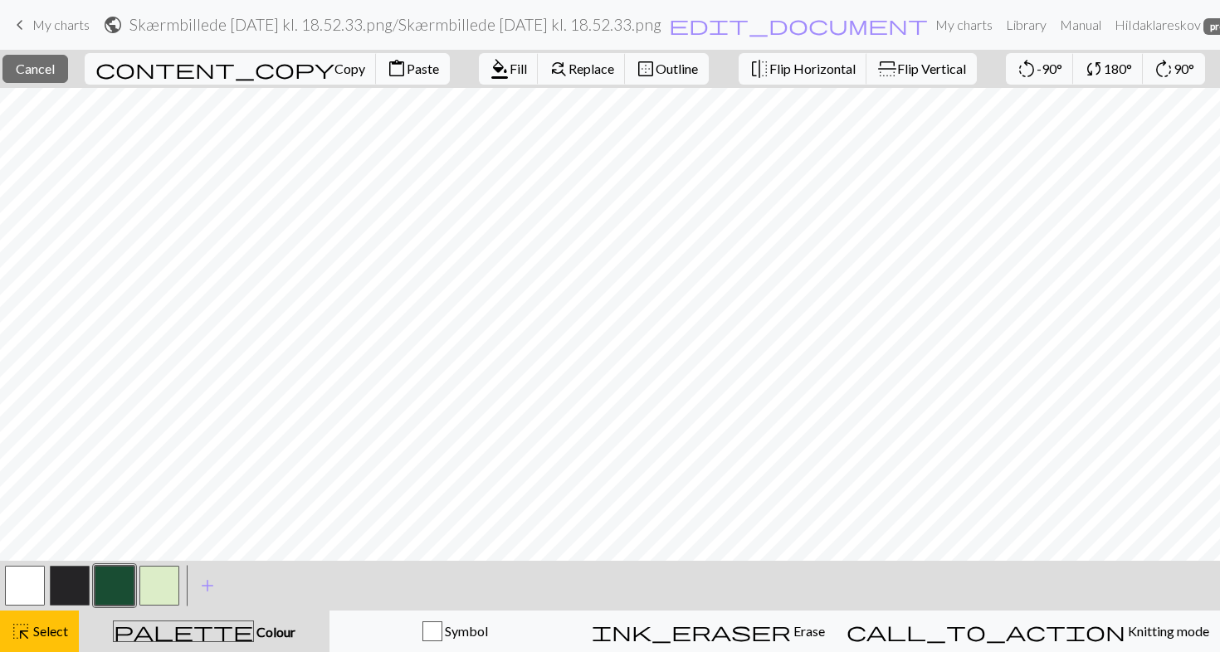
click at [407, 61] on span "Paste" at bounding box center [423, 69] width 32 height 16
click at [59, 632] on span "Select" at bounding box center [49, 631] width 37 height 16
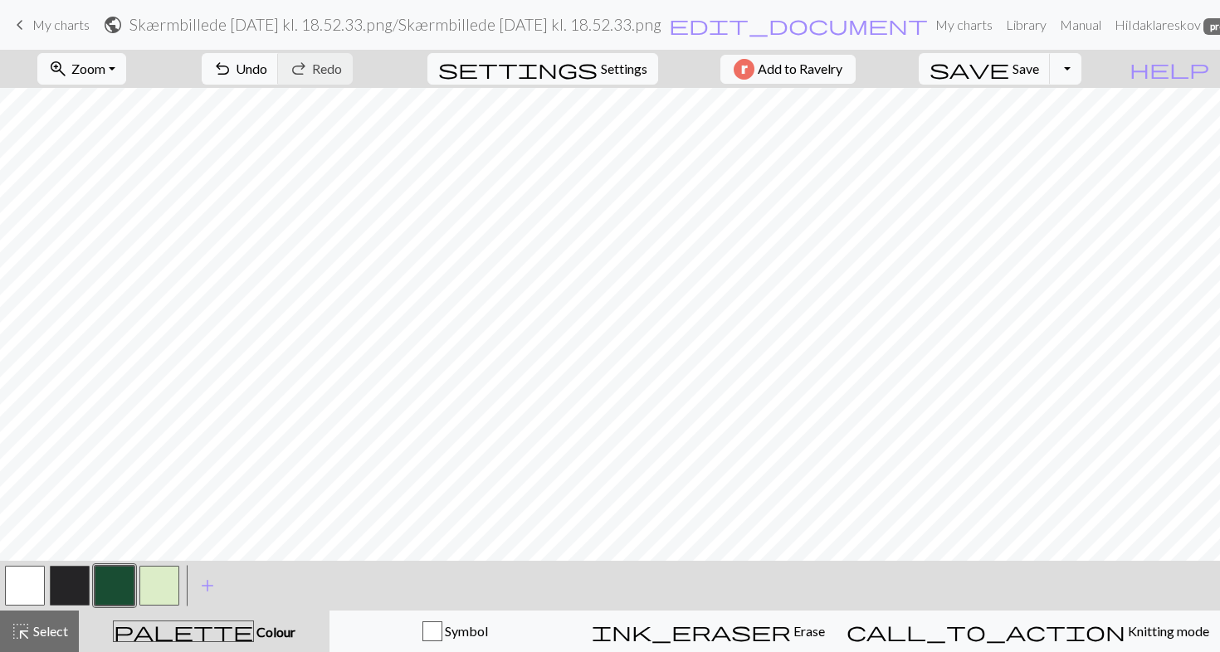
click at [126, 591] on button "button" at bounding box center [115, 586] width 40 height 40
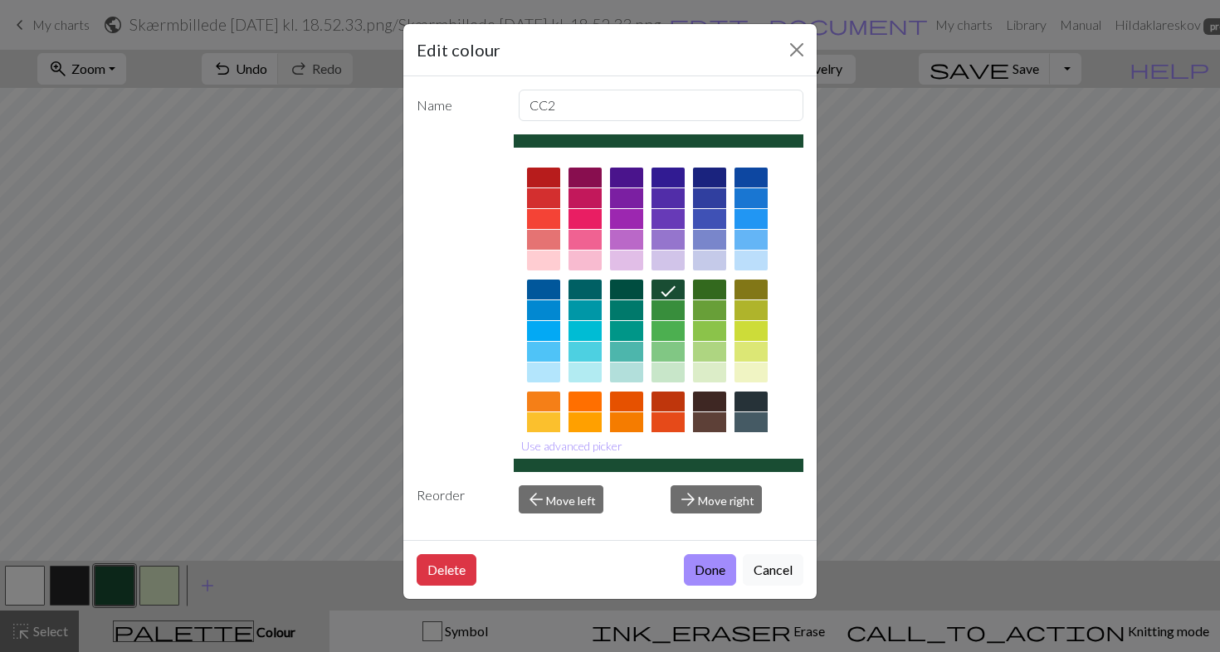
click at [771, 549] on div "Delete Done Cancel" at bounding box center [609, 569] width 413 height 59
click at [771, 569] on button "Cancel" at bounding box center [773, 570] width 61 height 32
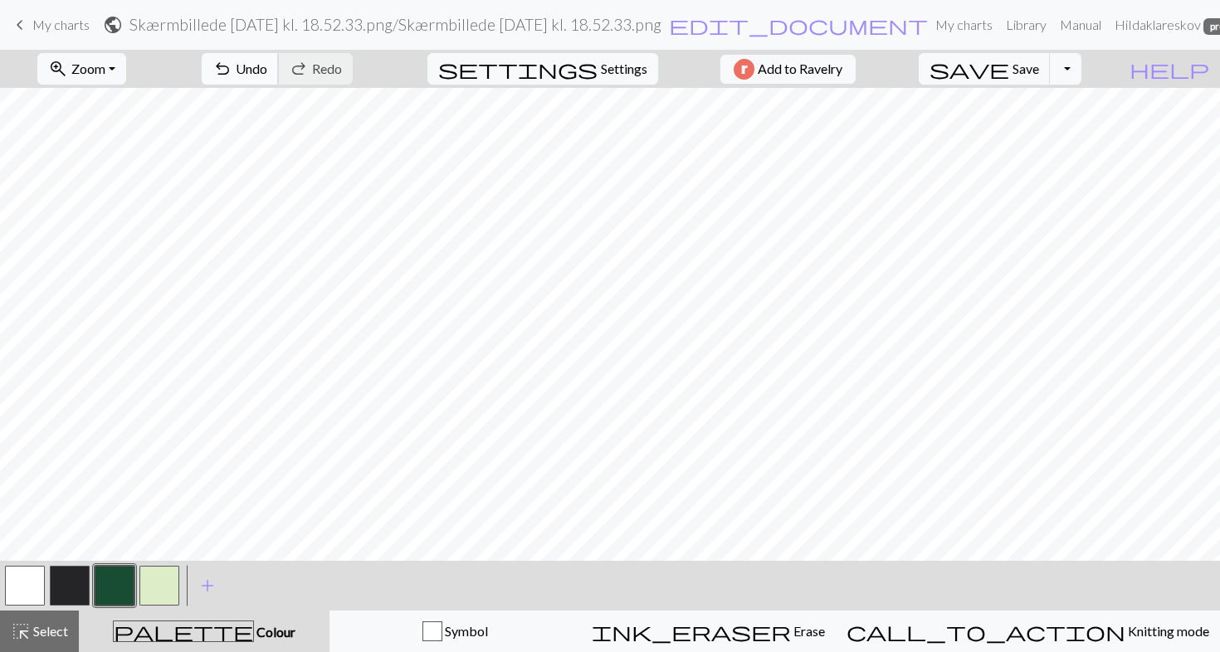
click at [267, 61] on span "Undo" at bounding box center [252, 69] width 32 height 16
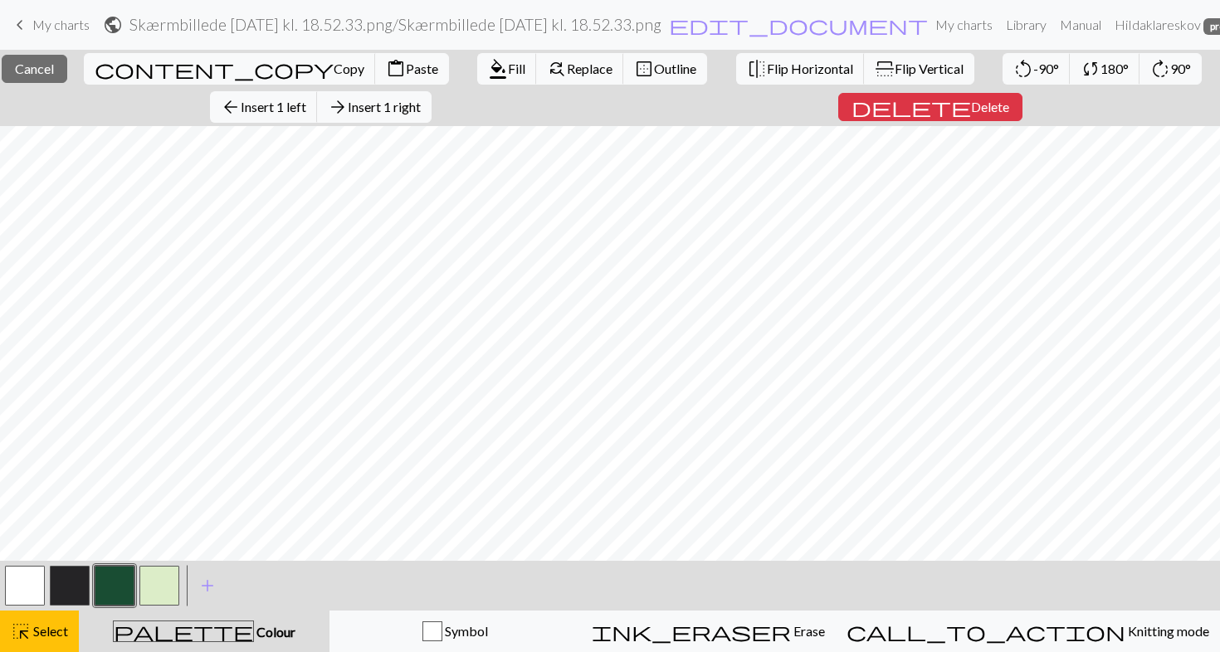
click at [160, 583] on button "button" at bounding box center [159, 586] width 40 height 40
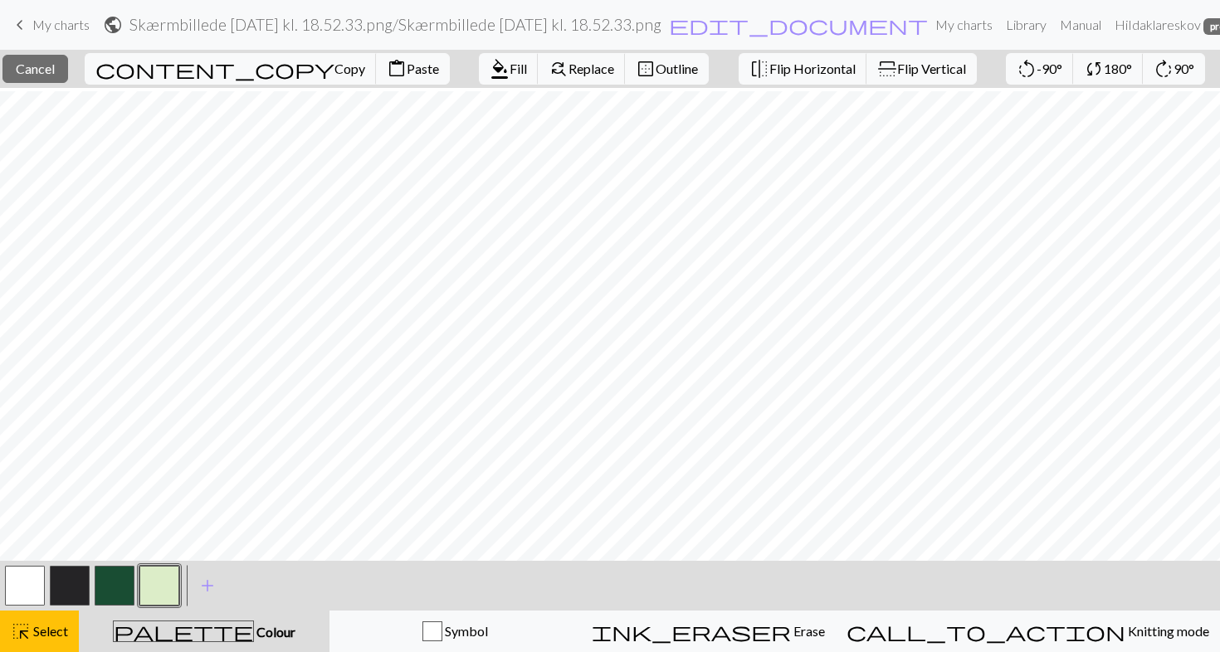
scroll to position [1264, 480]
click at [158, 586] on button "button" at bounding box center [159, 586] width 40 height 40
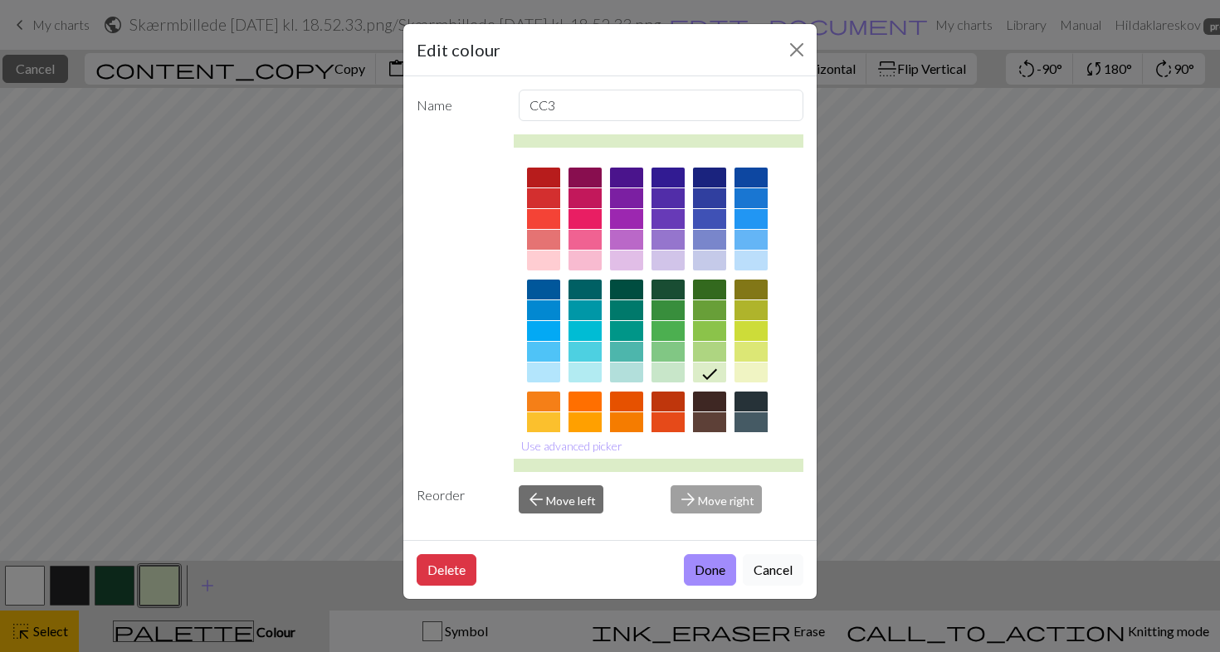
click at [759, 558] on button "Cancel" at bounding box center [773, 570] width 61 height 32
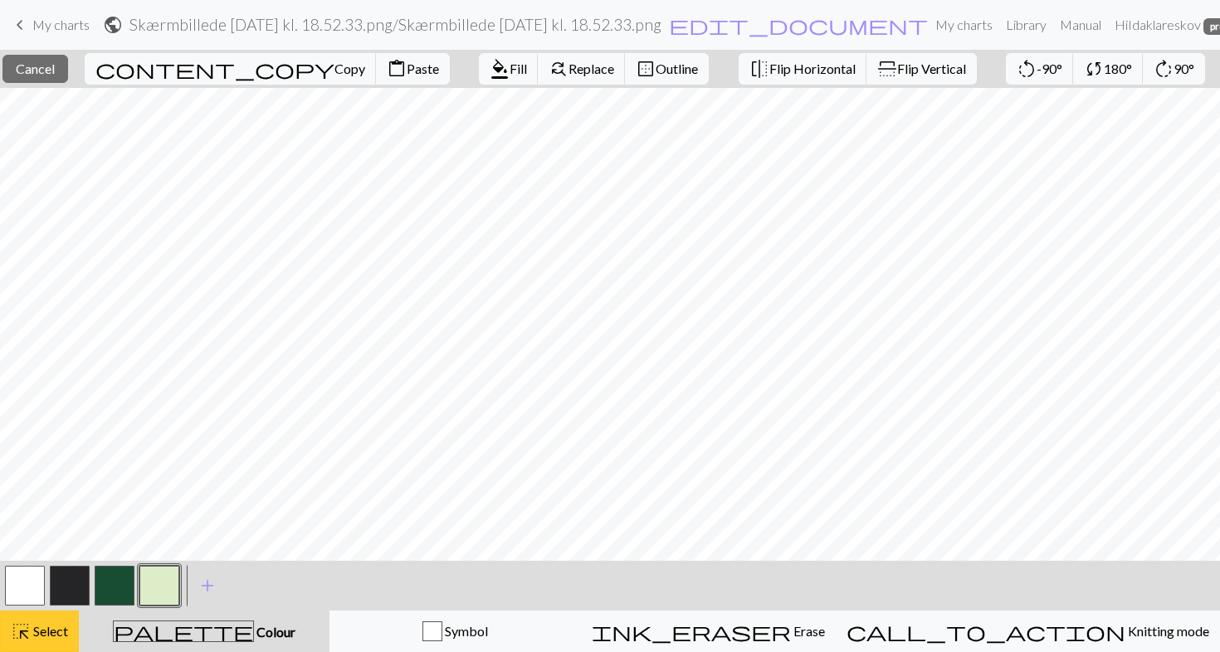
click at [37, 640] on div "highlight_alt Select Select" at bounding box center [39, 631] width 57 height 20
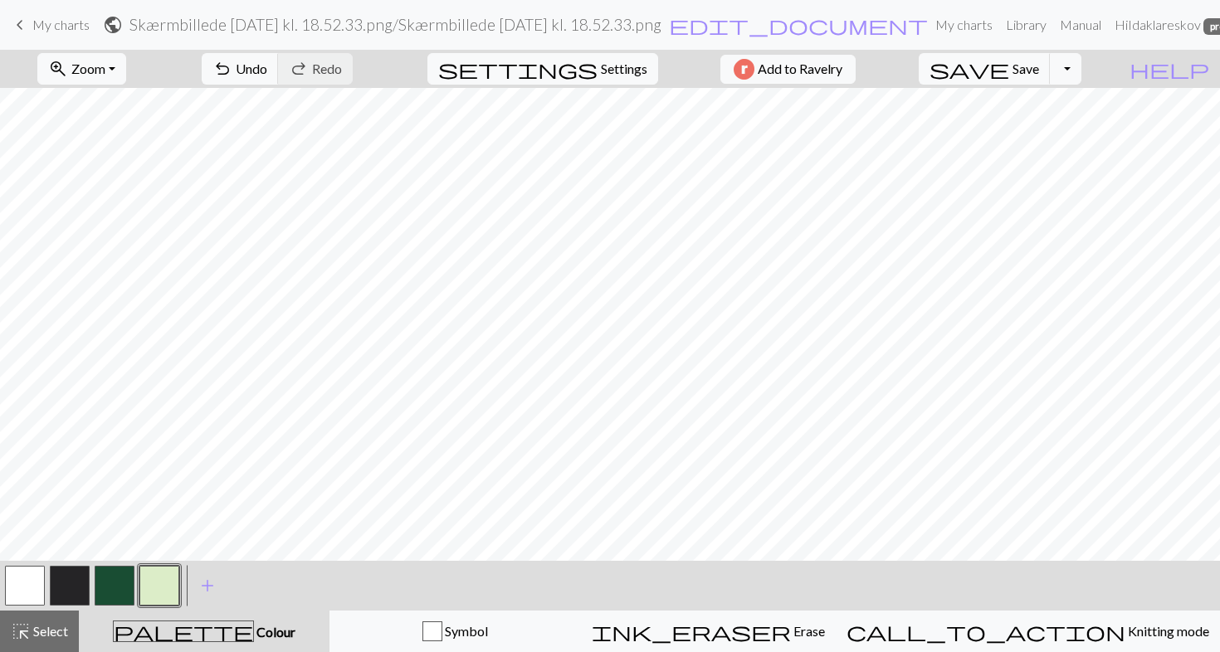
click at [168, 588] on button "button" at bounding box center [159, 586] width 40 height 40
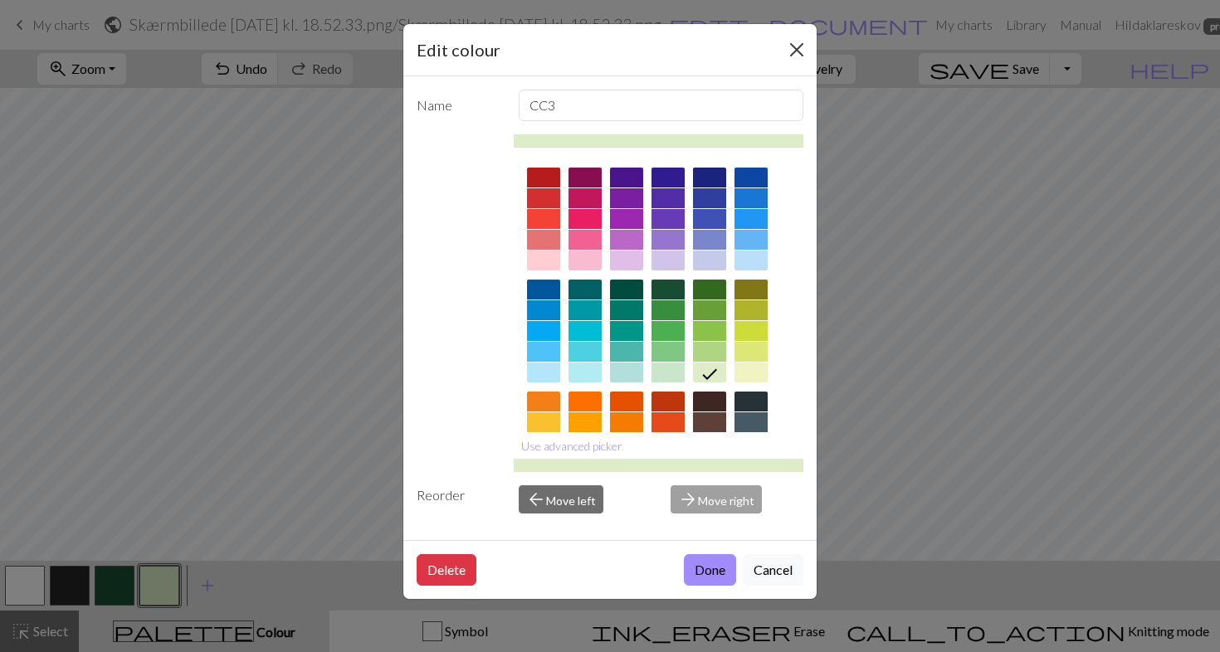
click at [801, 61] on button "Close" at bounding box center [796, 50] width 27 height 27
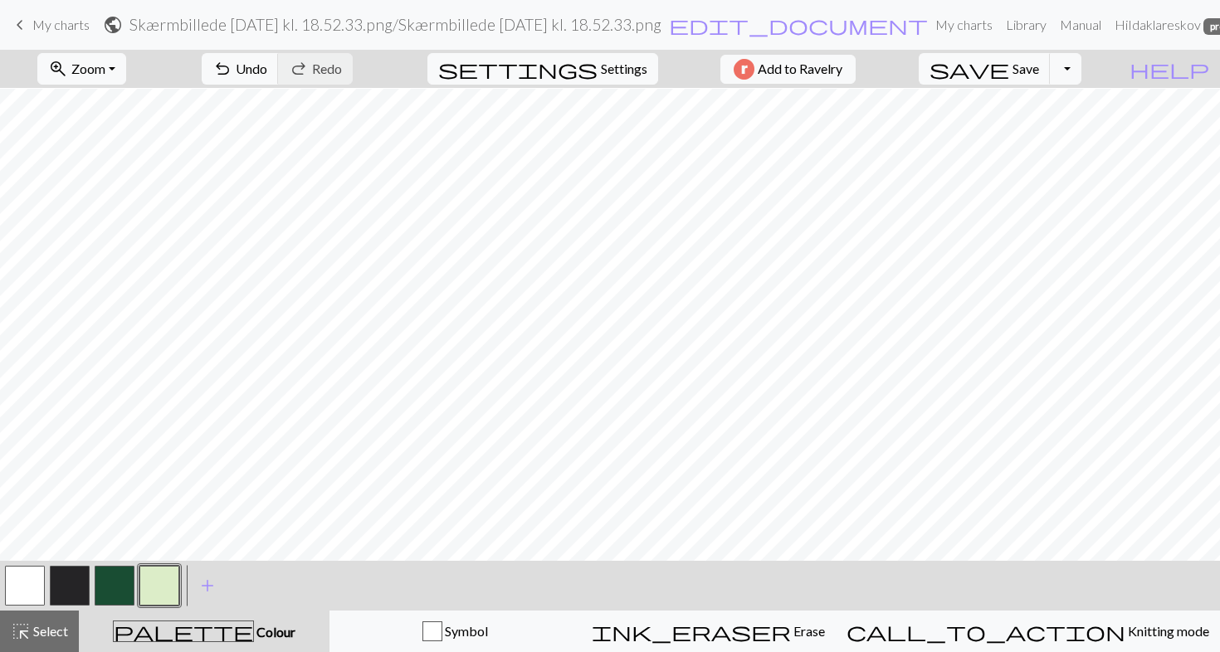
scroll to position [1609, 480]
click at [110, 586] on button "button" at bounding box center [115, 586] width 40 height 40
click at [105, 63] on span "Zoom" at bounding box center [88, 69] width 34 height 16
click at [976, 63] on div "zoom_in Zoom Zoom Fit all Fit width Fit height 50% 100% 150% 200% undo Undo Und…" at bounding box center [559, 69] width 1118 height 38
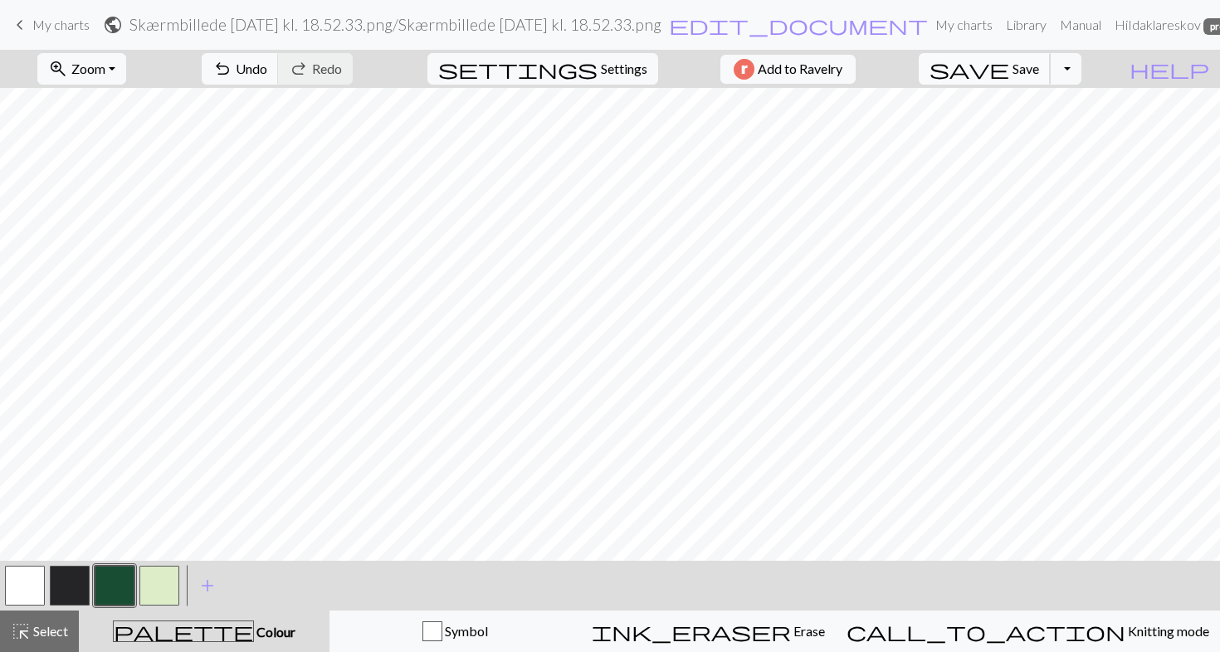
click at [1009, 66] on span "save" at bounding box center [969, 68] width 80 height 23
click at [105, 70] on span "Zoom" at bounding box center [88, 69] width 34 height 16
click at [110, 205] on button "50%" at bounding box center [103, 199] width 131 height 27
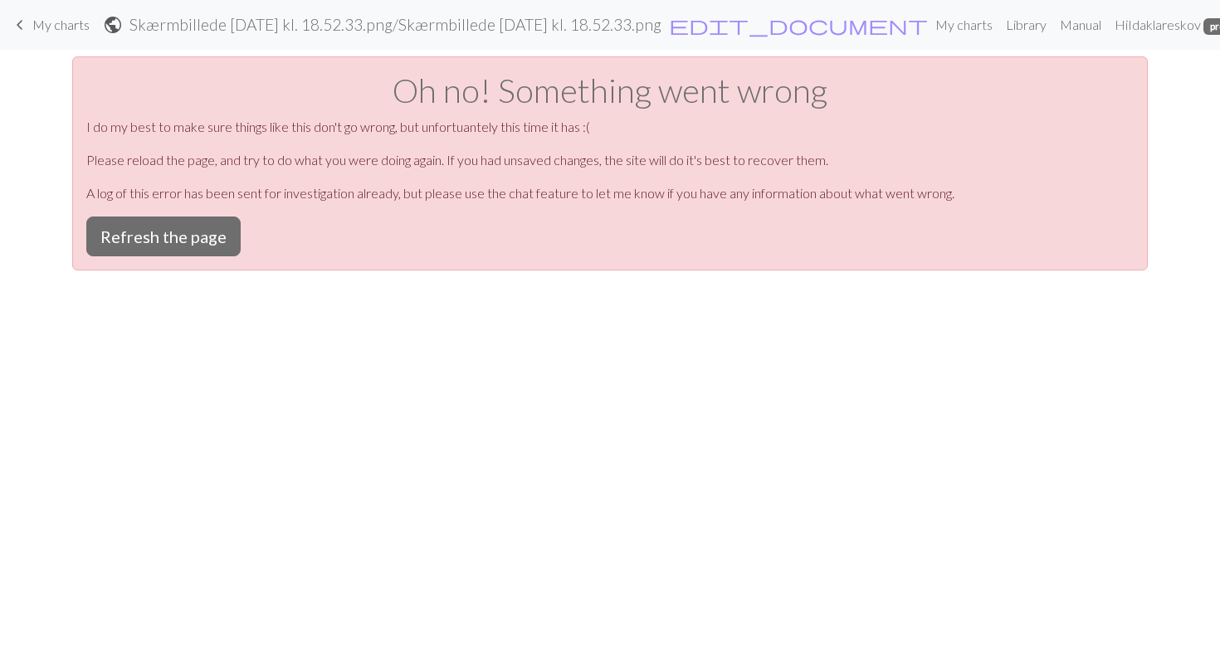
scroll to position [0, 0]
click at [186, 225] on button "Refresh the page" at bounding box center [163, 237] width 154 height 40
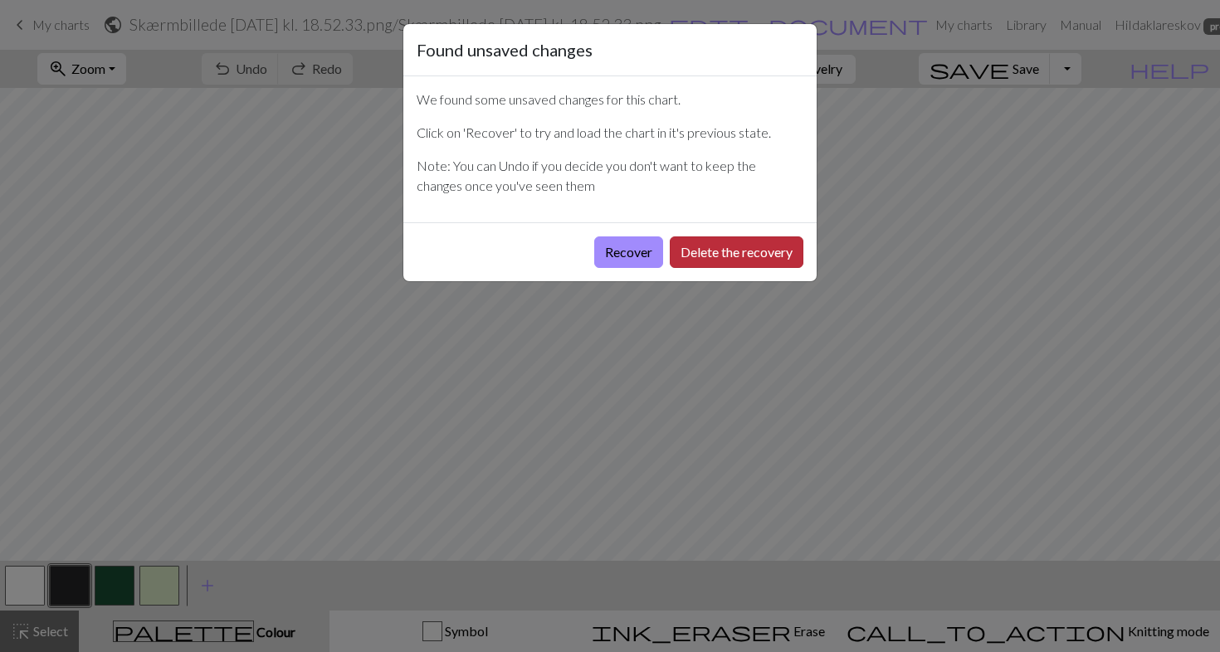
click at [703, 254] on button "Delete the recovery" at bounding box center [737, 252] width 134 height 32
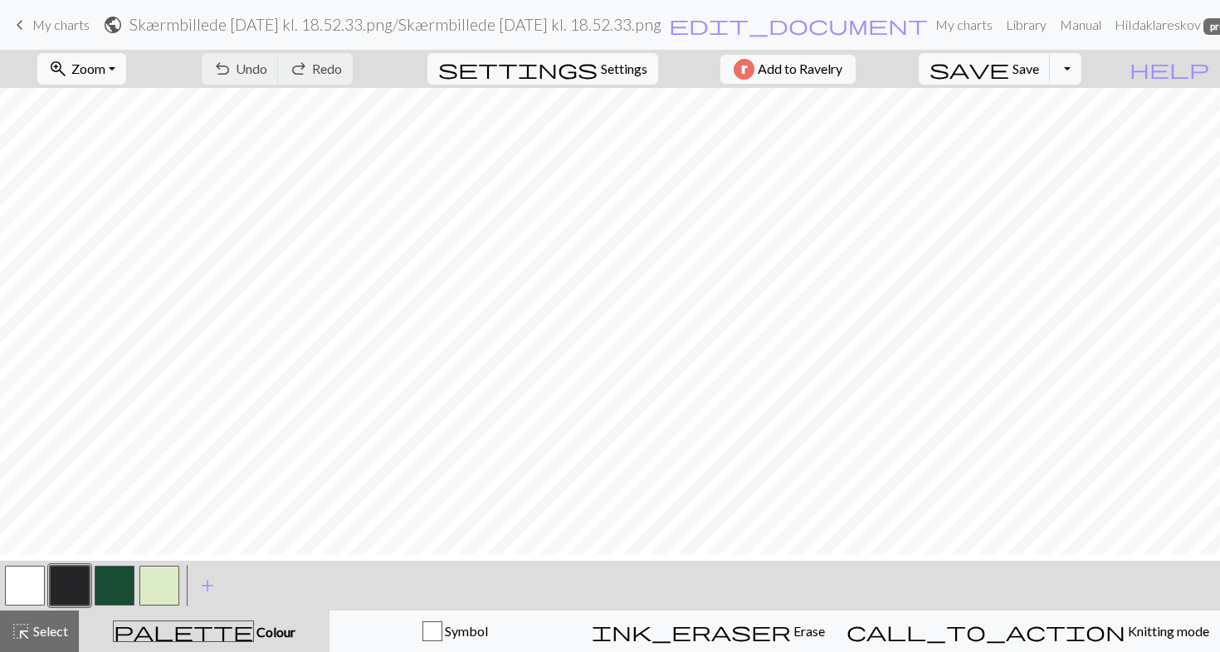
scroll to position [1237, 0]
click at [75, 32] on span "My charts" at bounding box center [60, 25] width 57 height 16
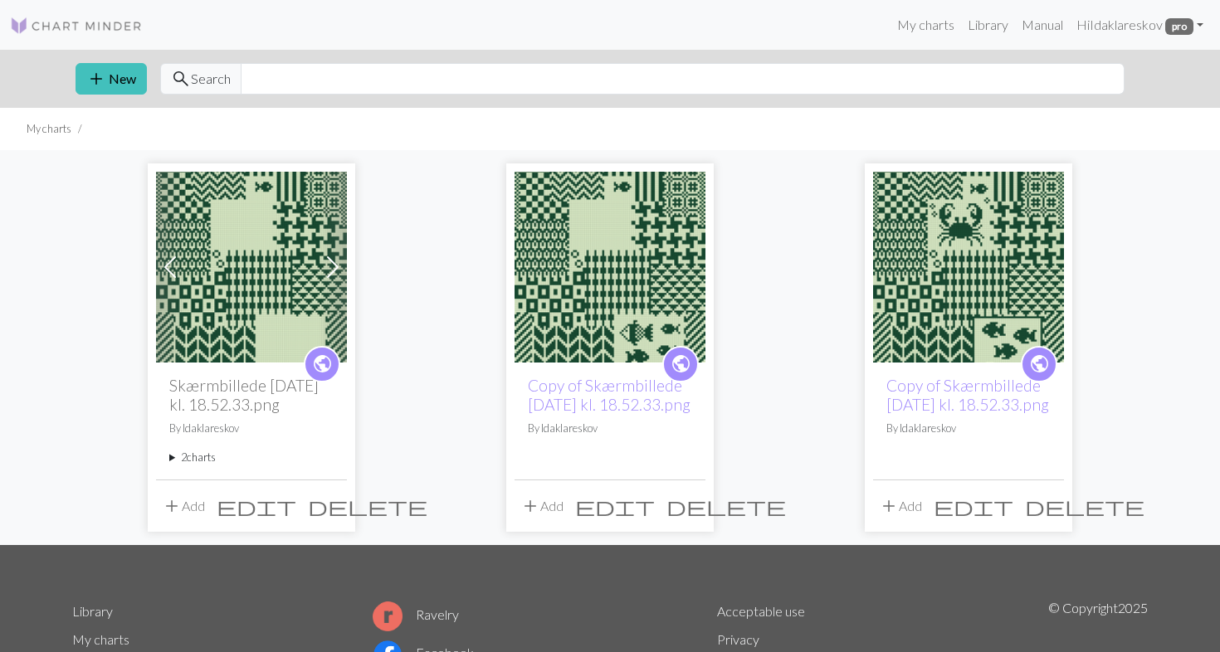
click at [878, 263] on img at bounding box center [968, 267] width 191 height 191
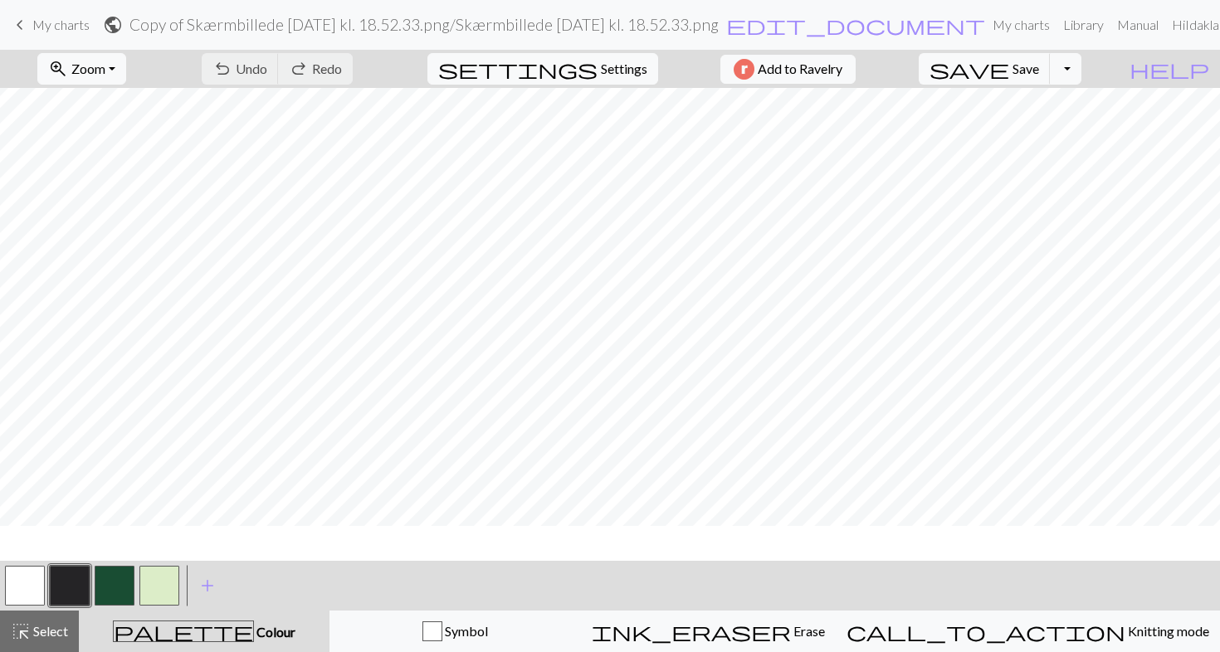
scroll to position [805, 0]
click at [1081, 73] on button "Toggle Dropdown" at bounding box center [1065, 69] width 32 height 32
click at [1063, 121] on button "save_alt Download" at bounding box center [943, 132] width 274 height 27
click at [1081, 71] on button "Toggle Dropdown" at bounding box center [1065, 69] width 32 height 32
click at [1074, 125] on button "save_alt Download" at bounding box center [943, 132] width 274 height 27
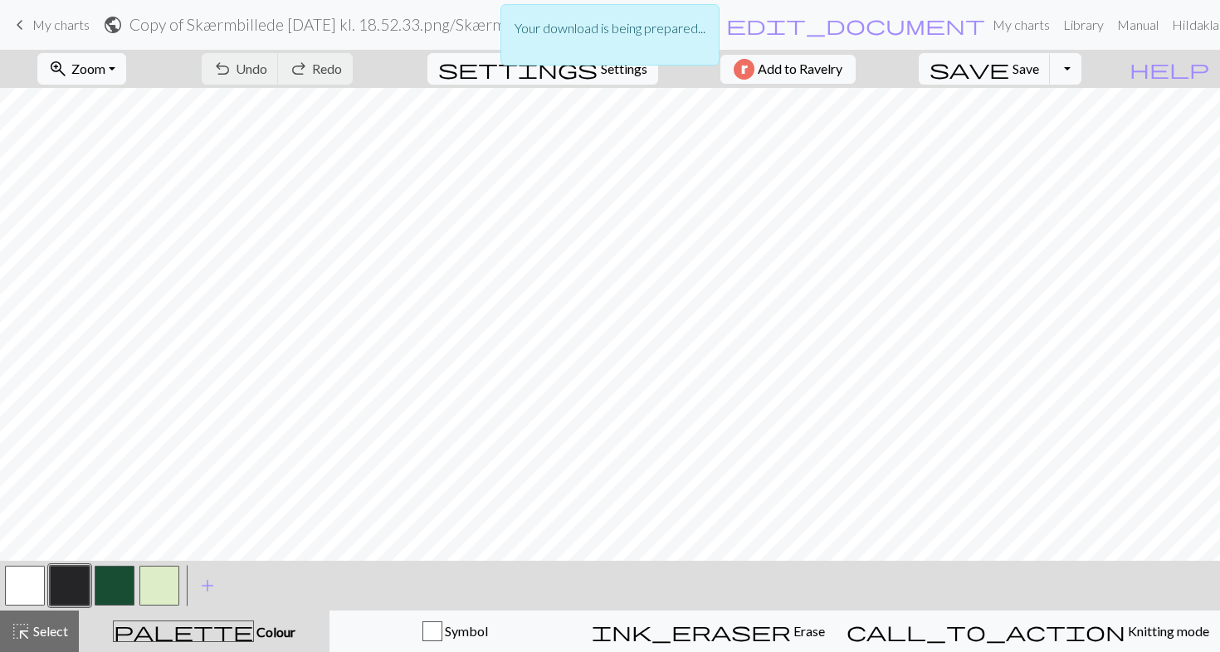
click at [1191, 19] on div "Your download is being prepared..." at bounding box center [610, 39] width 1220 height 79
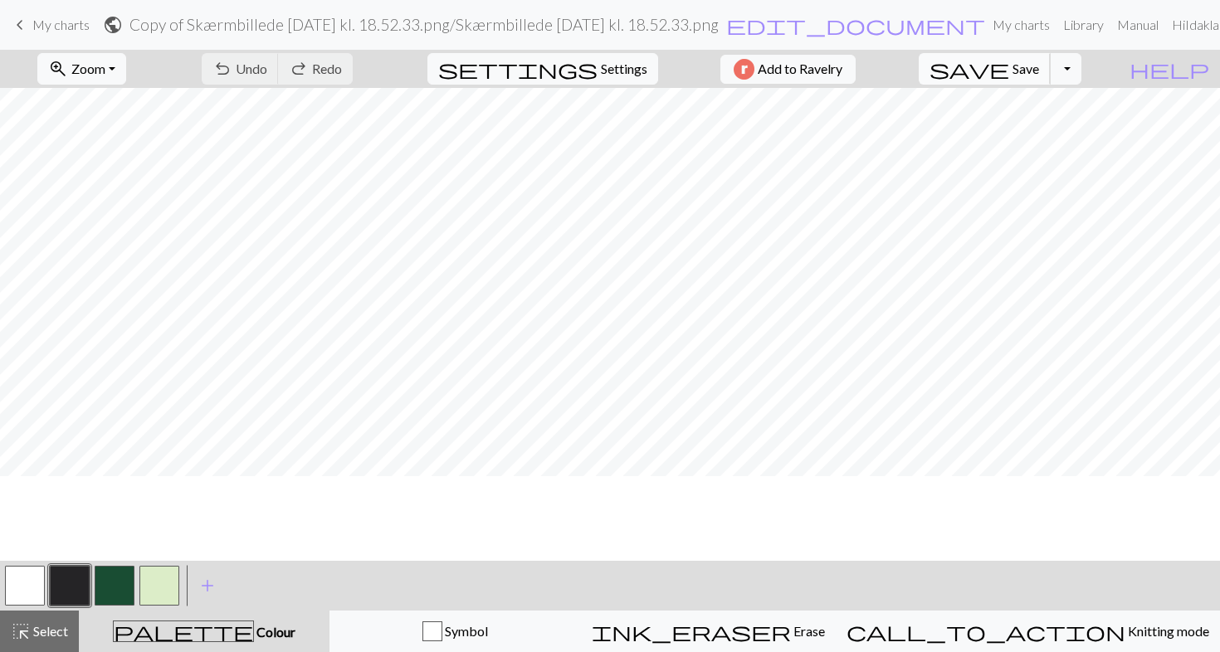
scroll to position [582, 0]
click at [1081, 77] on button "Toggle Dropdown" at bounding box center [1065, 69] width 32 height 32
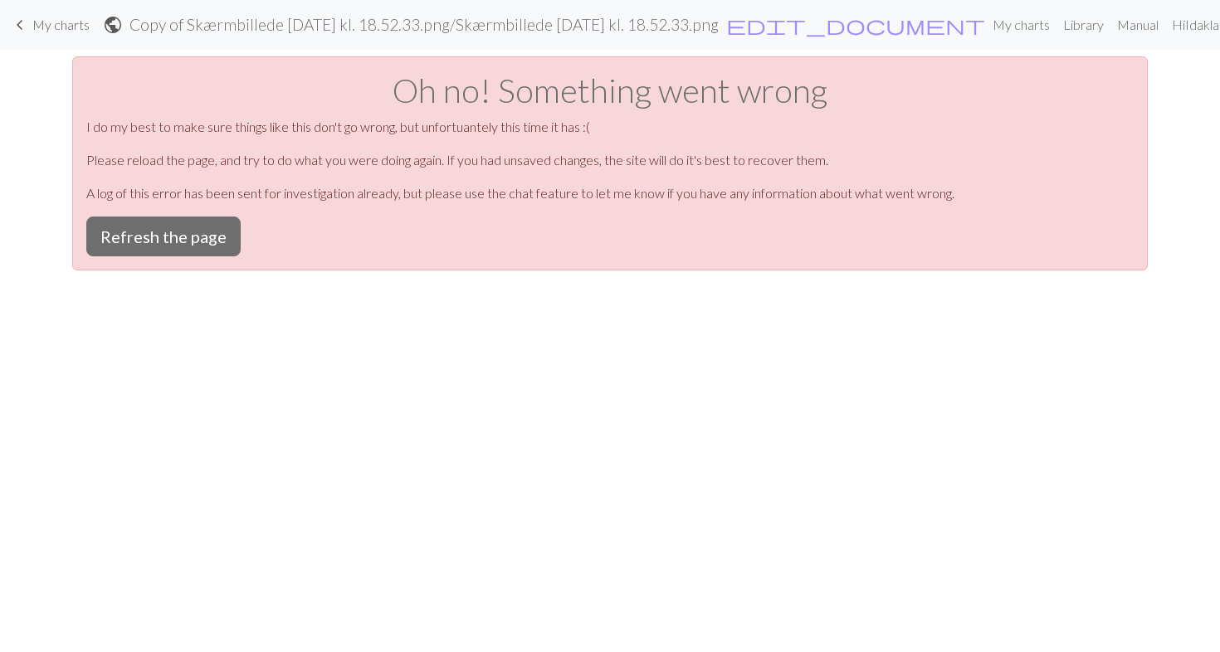
scroll to position [0, 0]
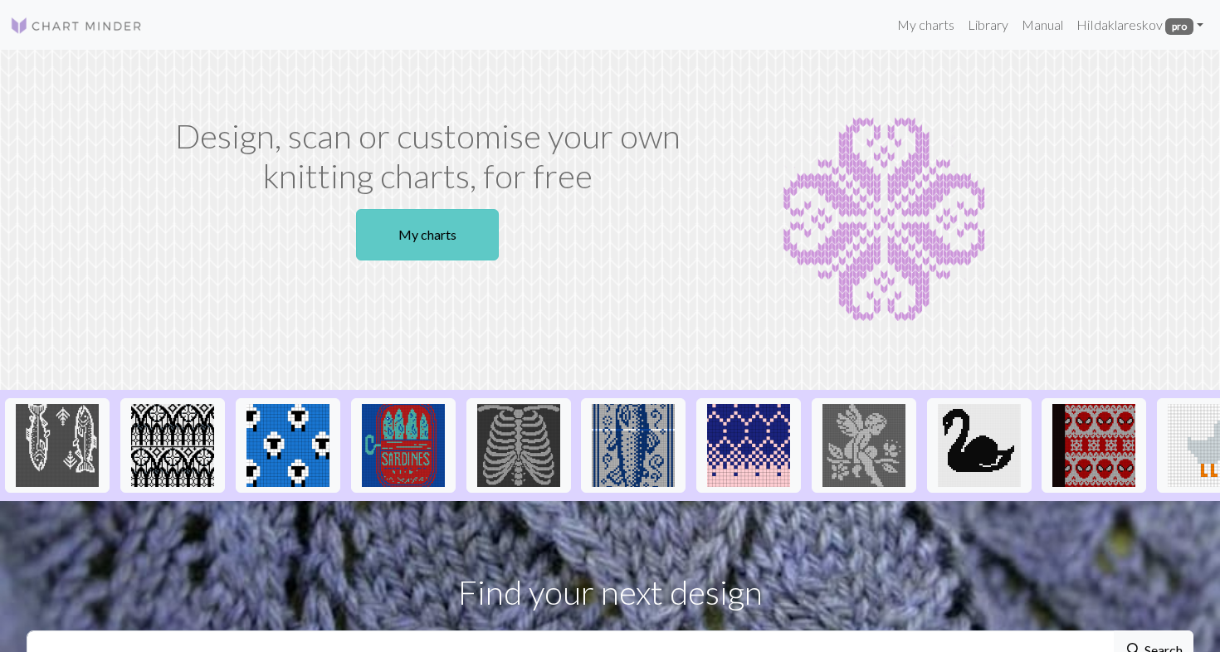
click at [417, 225] on link "My charts" at bounding box center [427, 234] width 143 height 51
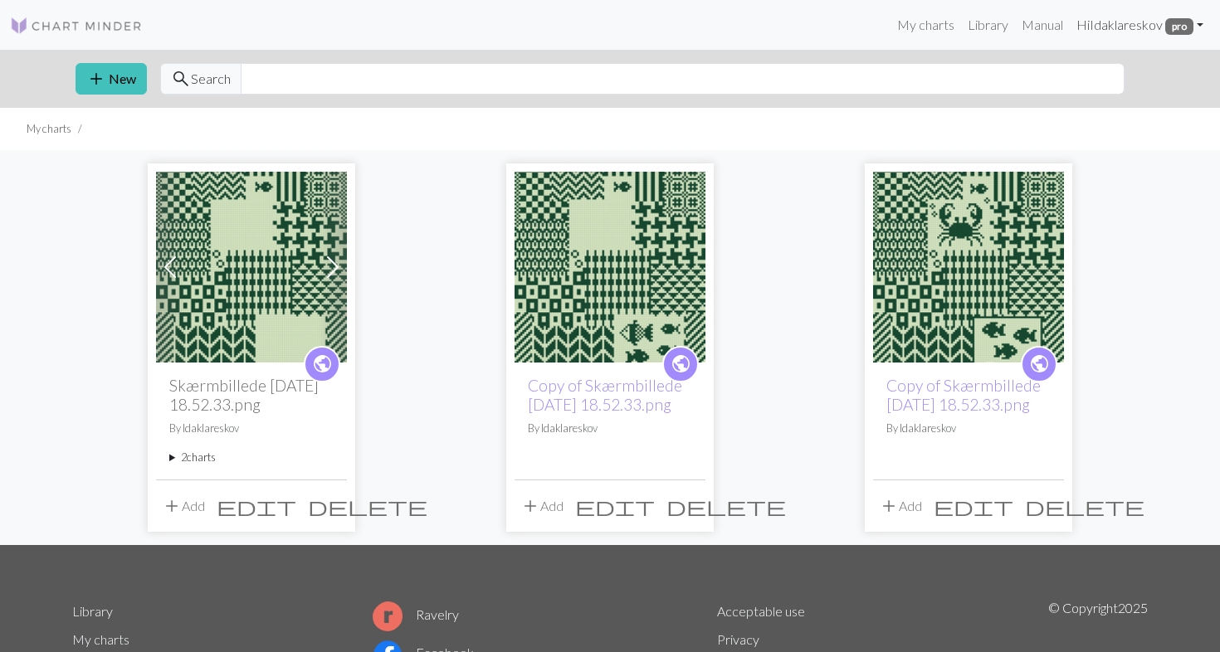
click at [1165, 22] on span "pro" at bounding box center [1179, 26] width 28 height 17
click at [1181, 68] on link "Account settings" at bounding box center [1141, 70] width 107 height 33
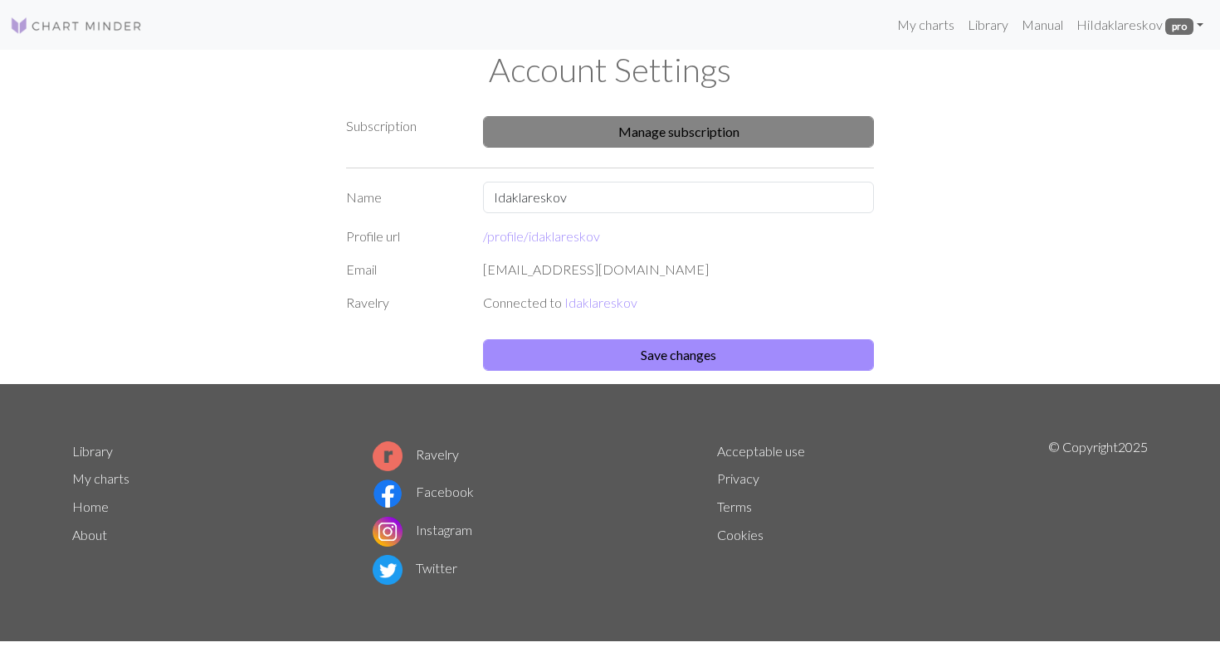
click at [695, 128] on button "Manage subscription" at bounding box center [678, 132] width 391 height 32
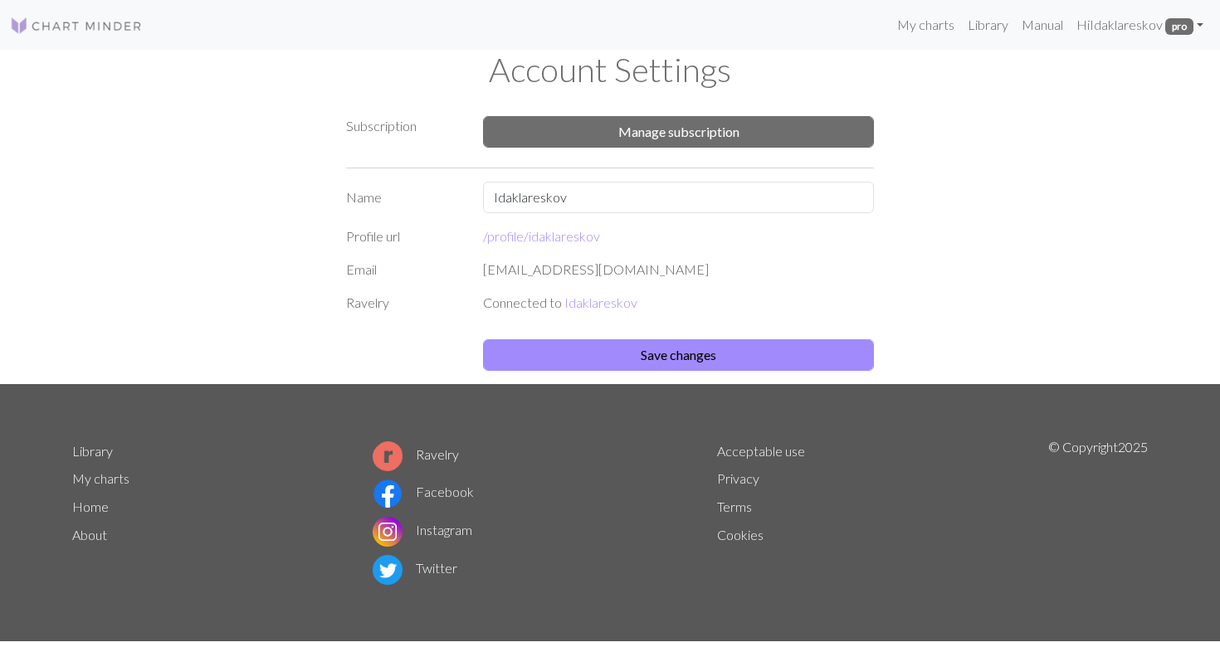
click at [128, 30] on img at bounding box center [76, 26] width 133 height 20
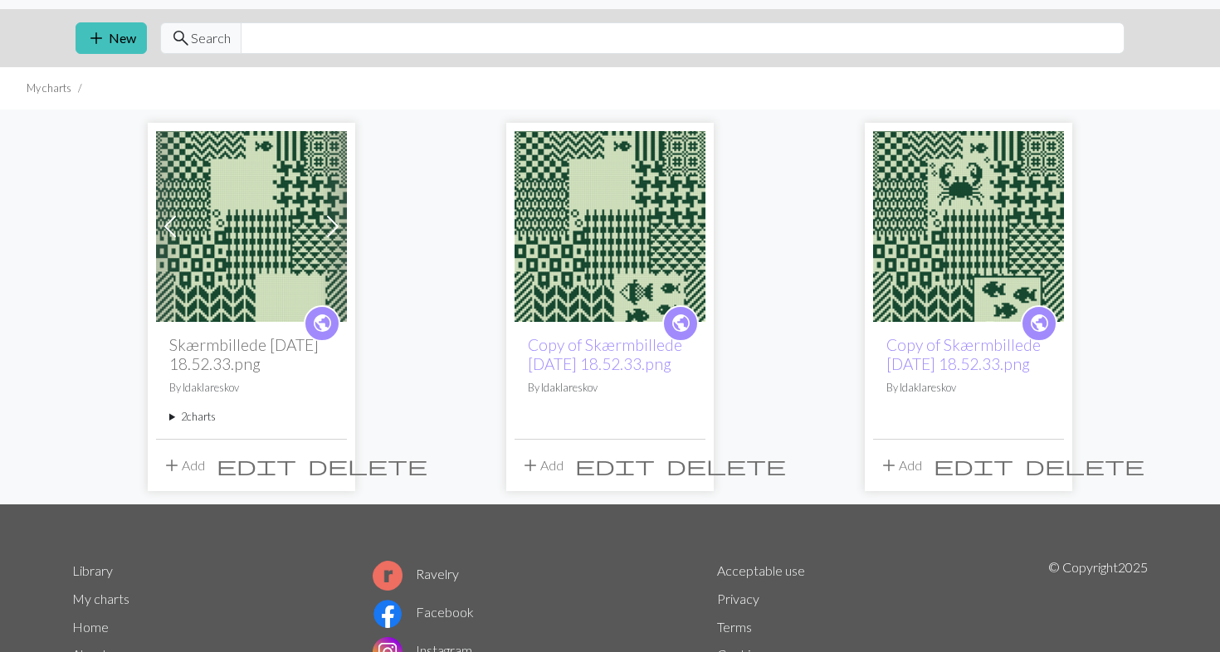
scroll to position [31, 0]
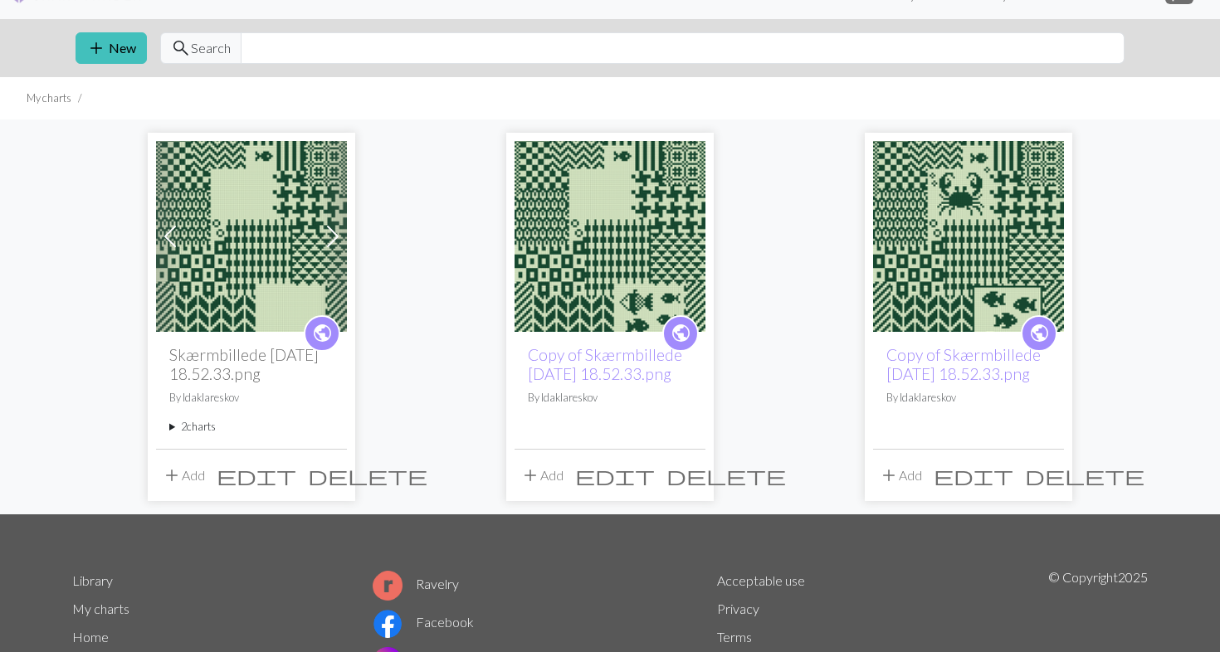
click at [616, 236] on img at bounding box center [609, 236] width 191 height 191
